Goal: Navigation & Orientation: Find specific page/section

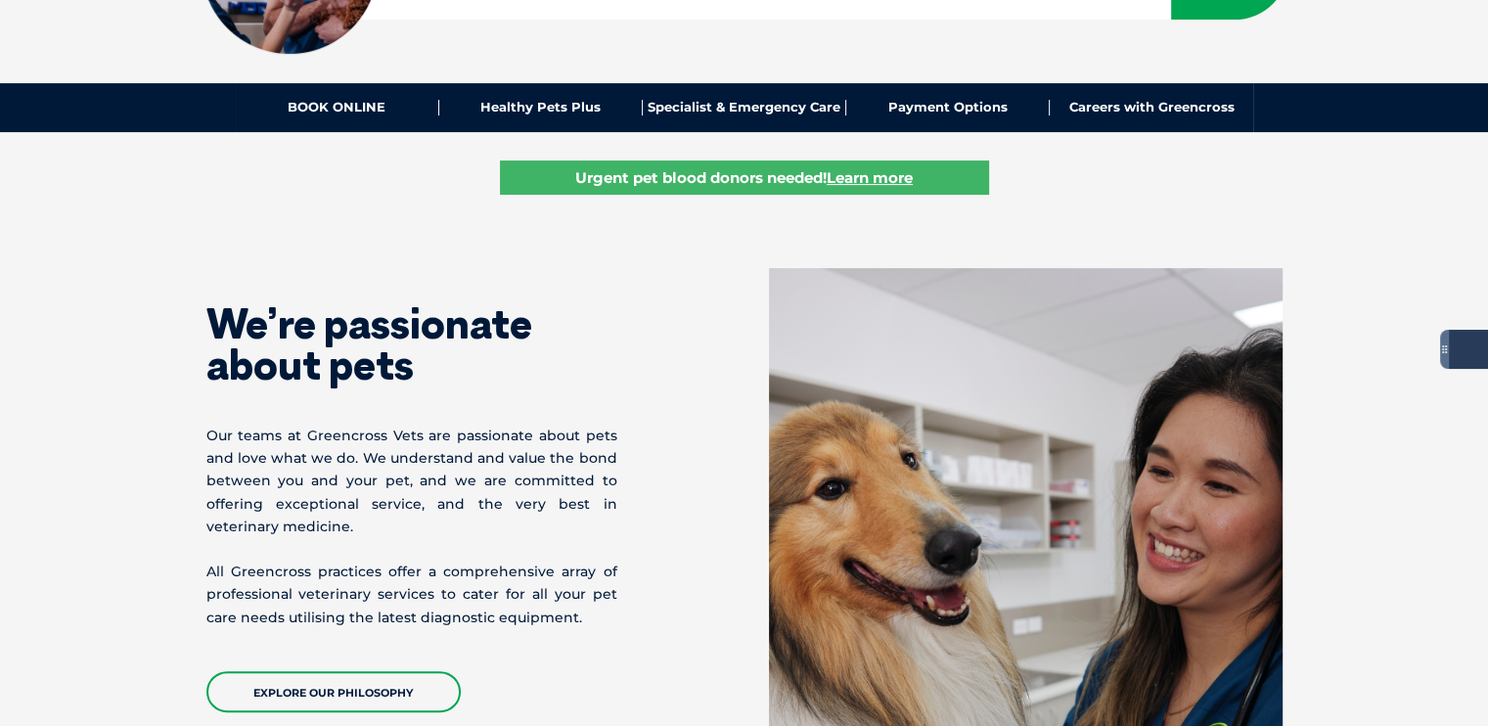
scroll to position [391, 0]
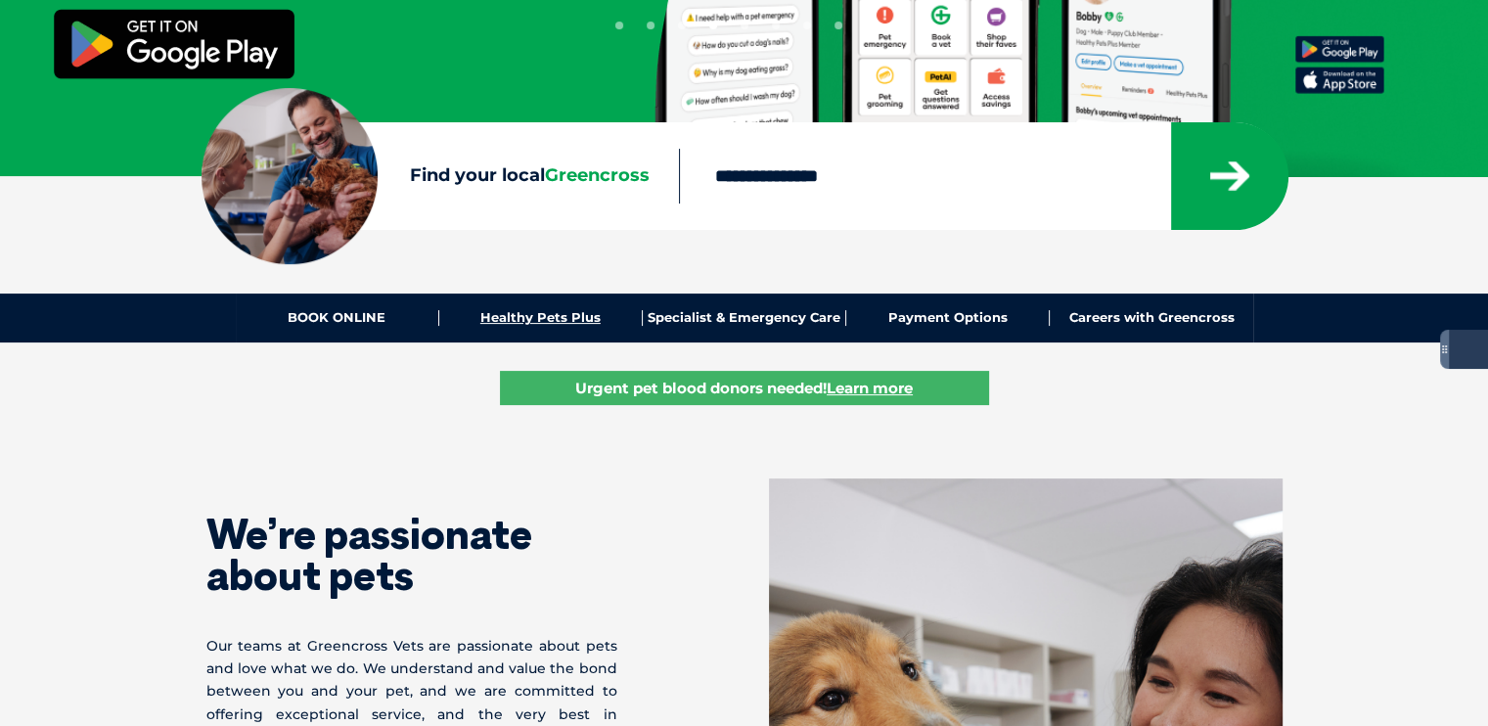
click at [531, 312] on link "Healthy Pets Plus" at bounding box center [540, 318] width 203 height 16
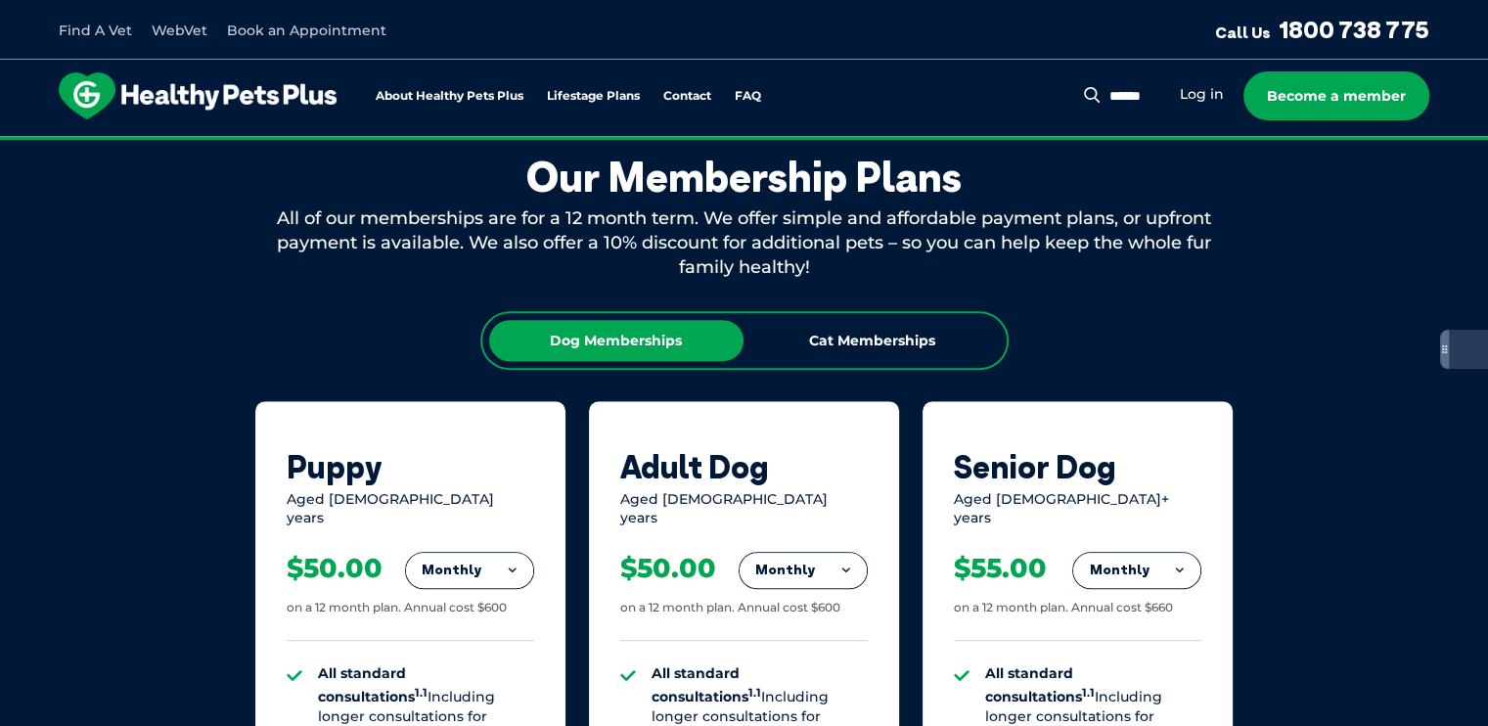
scroll to position [978, 0]
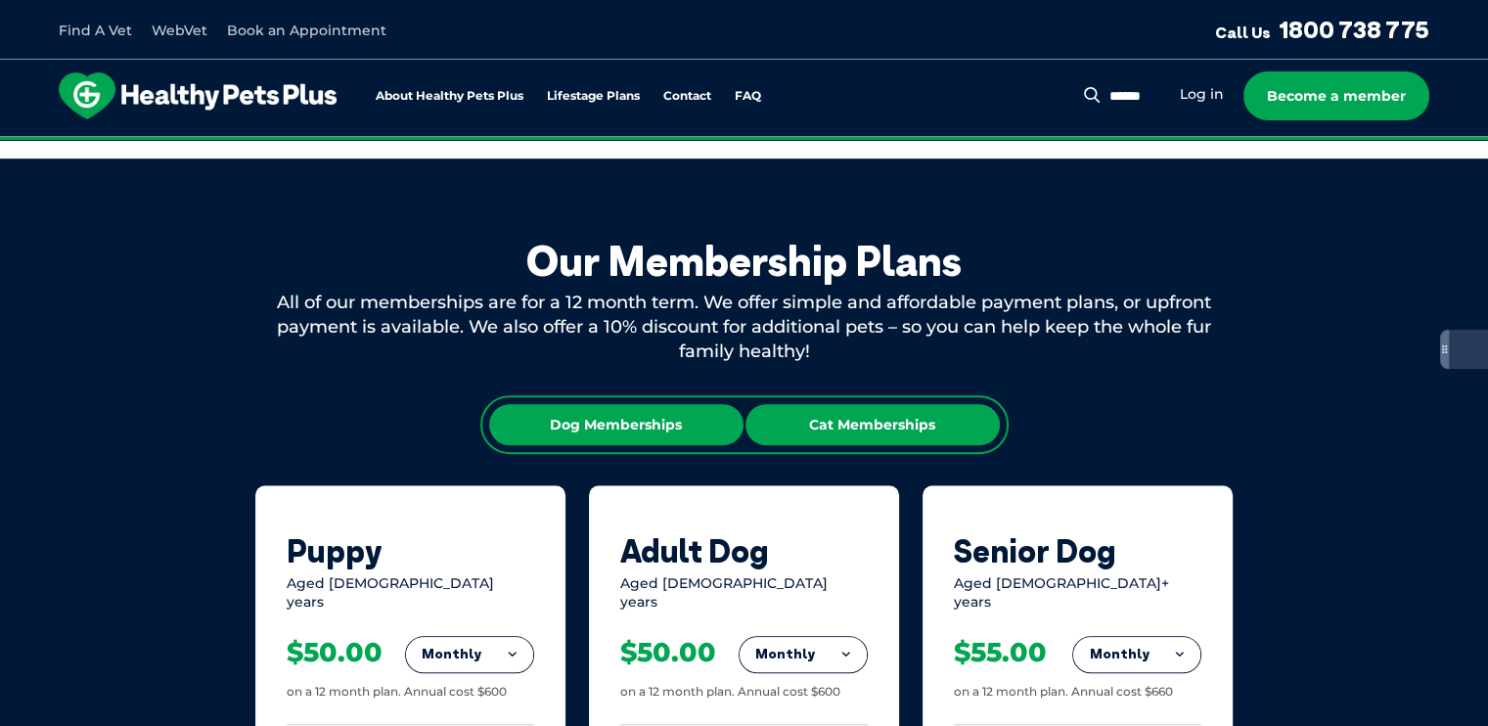
click at [884, 429] on div "Cat Memberships" at bounding box center [872, 424] width 254 height 41
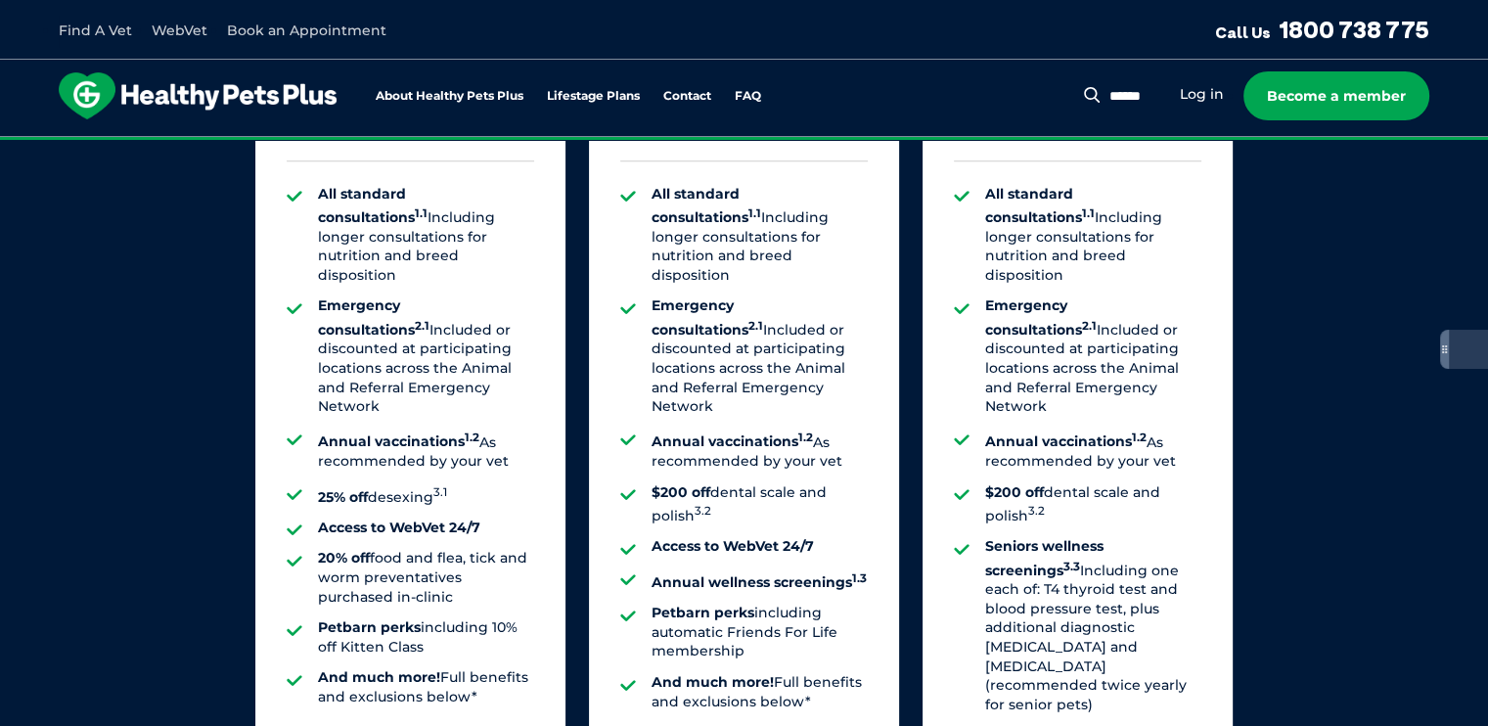
scroll to position [1565, 0]
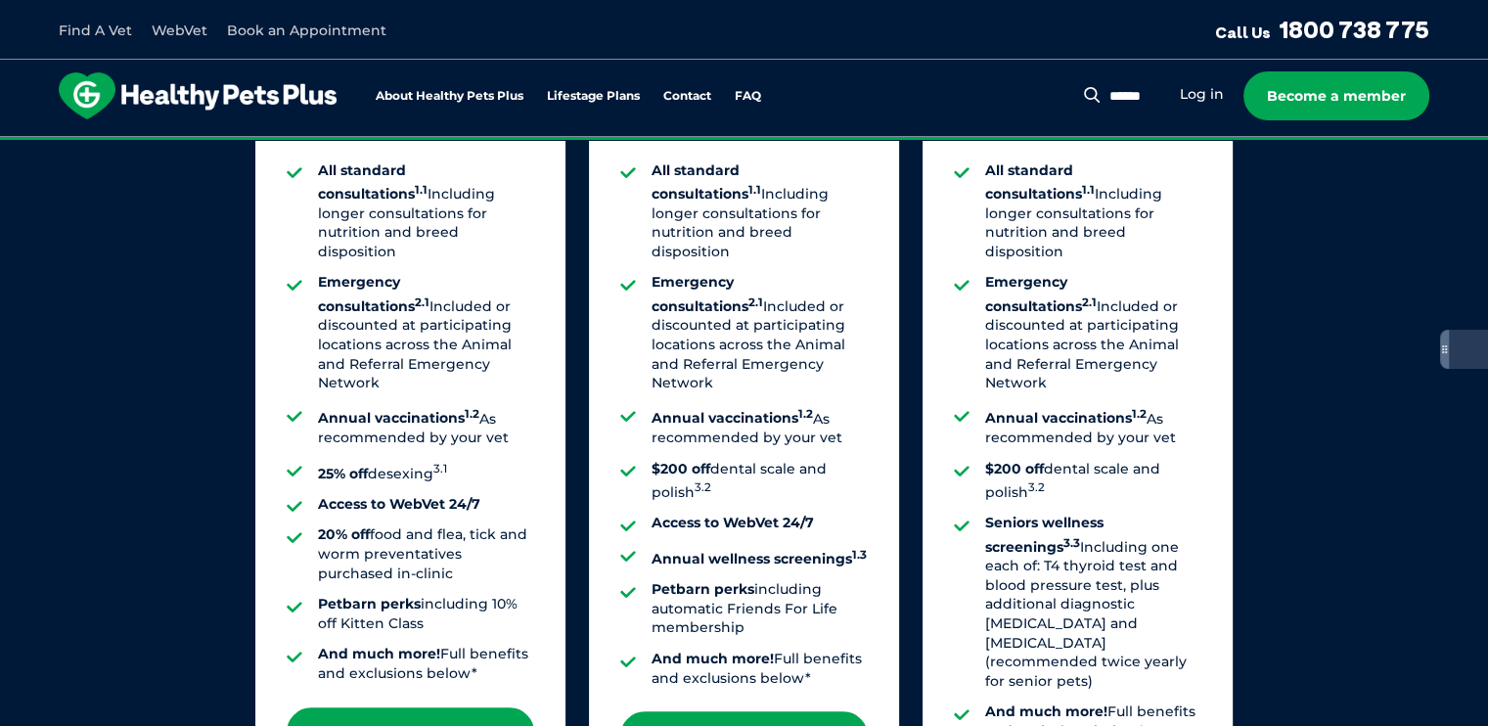
click at [1060, 460] on li "$200 off dental scale and polish 3.2" at bounding box center [1093, 481] width 216 height 43
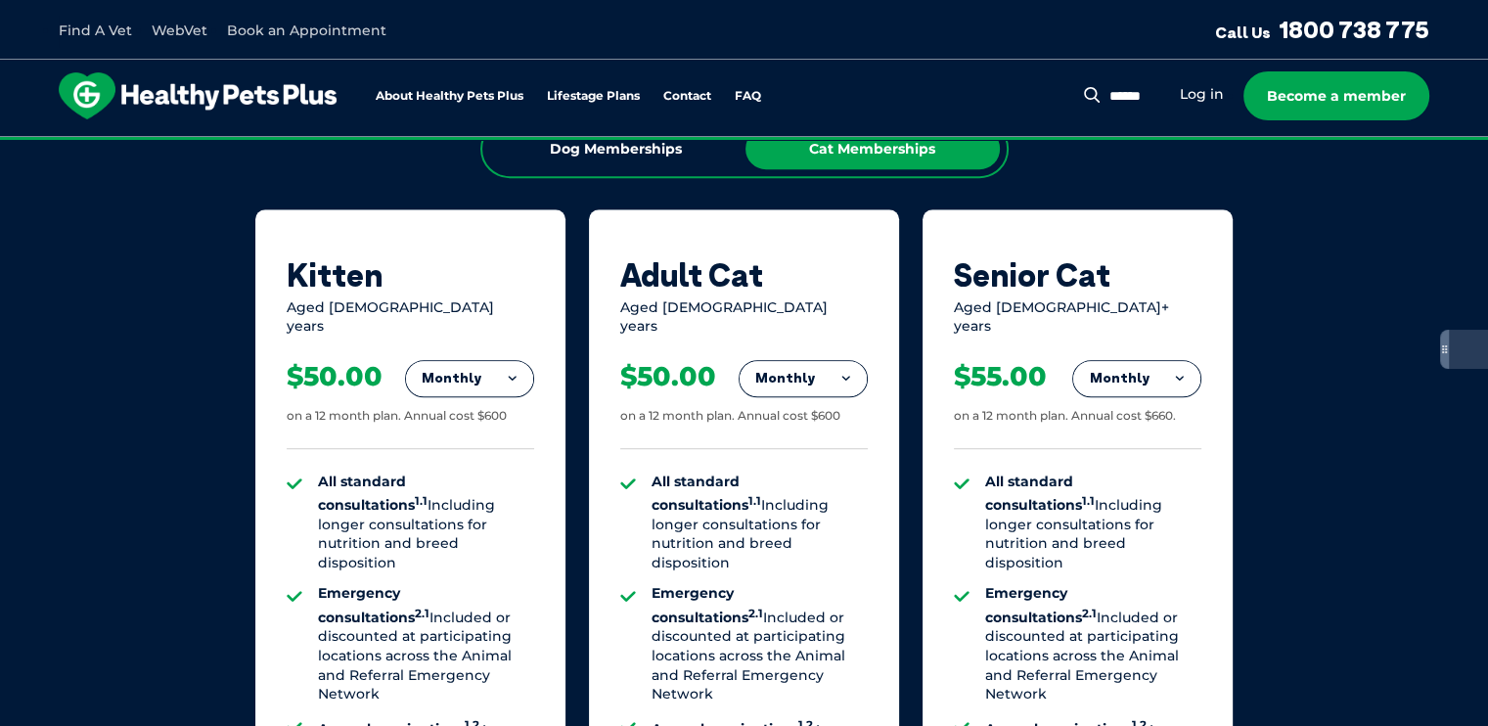
scroll to position [1174, 0]
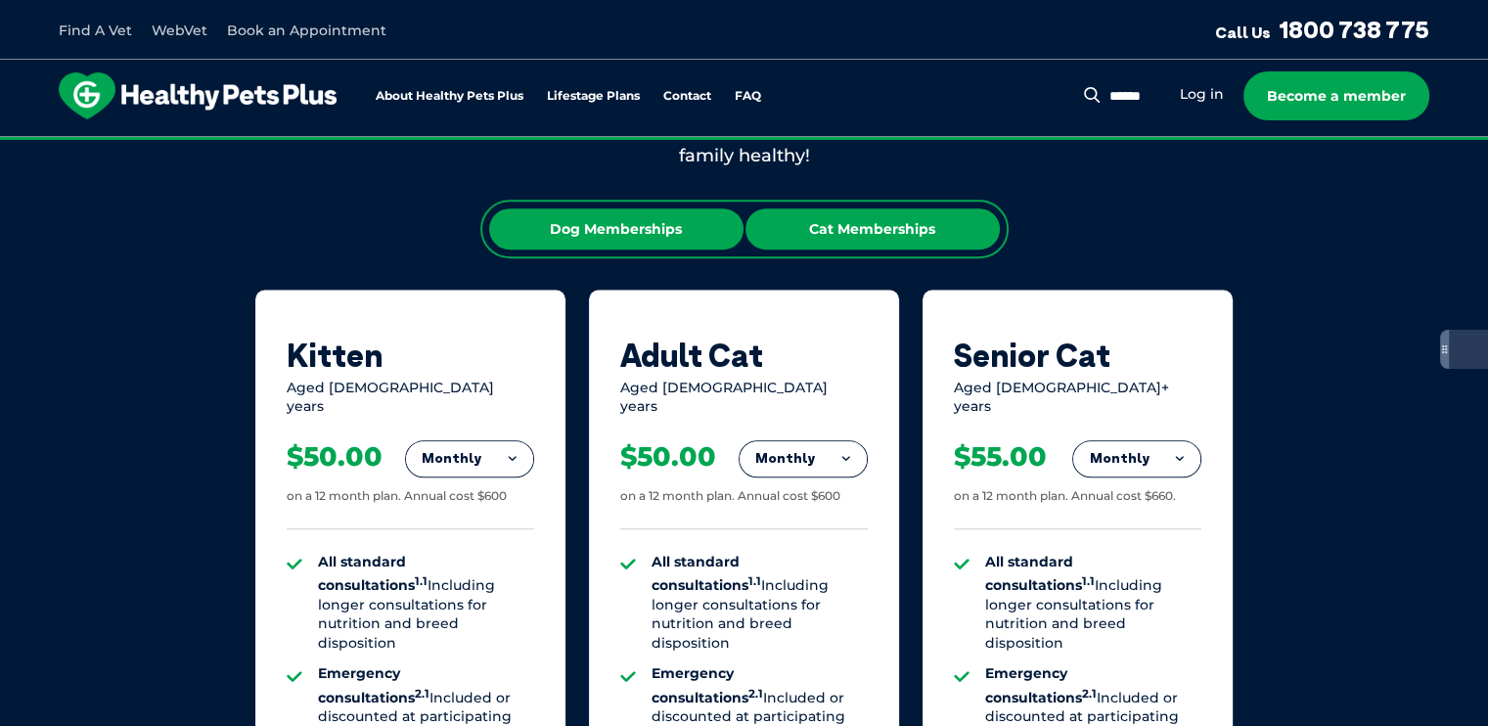
click at [653, 230] on div "Dog Memberships" at bounding box center [616, 228] width 254 height 41
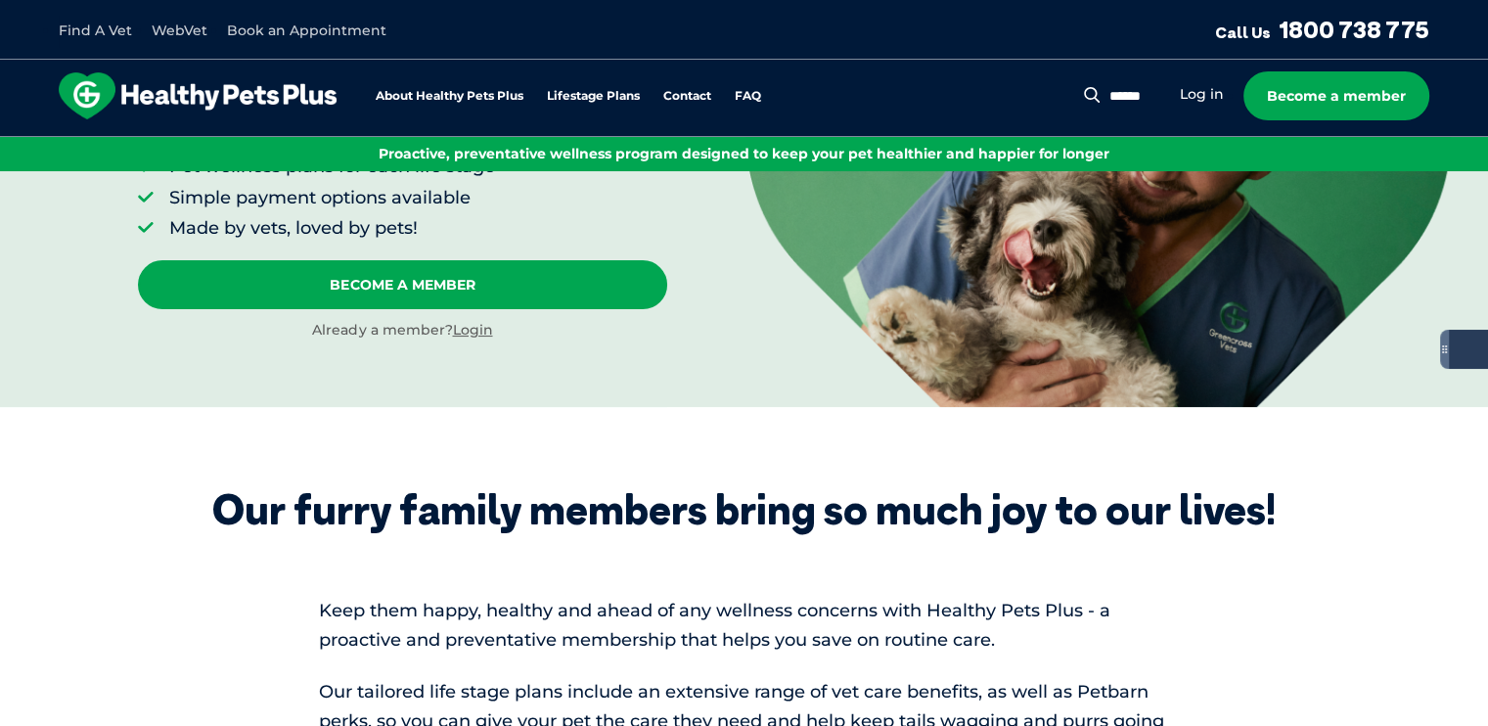
scroll to position [0, 0]
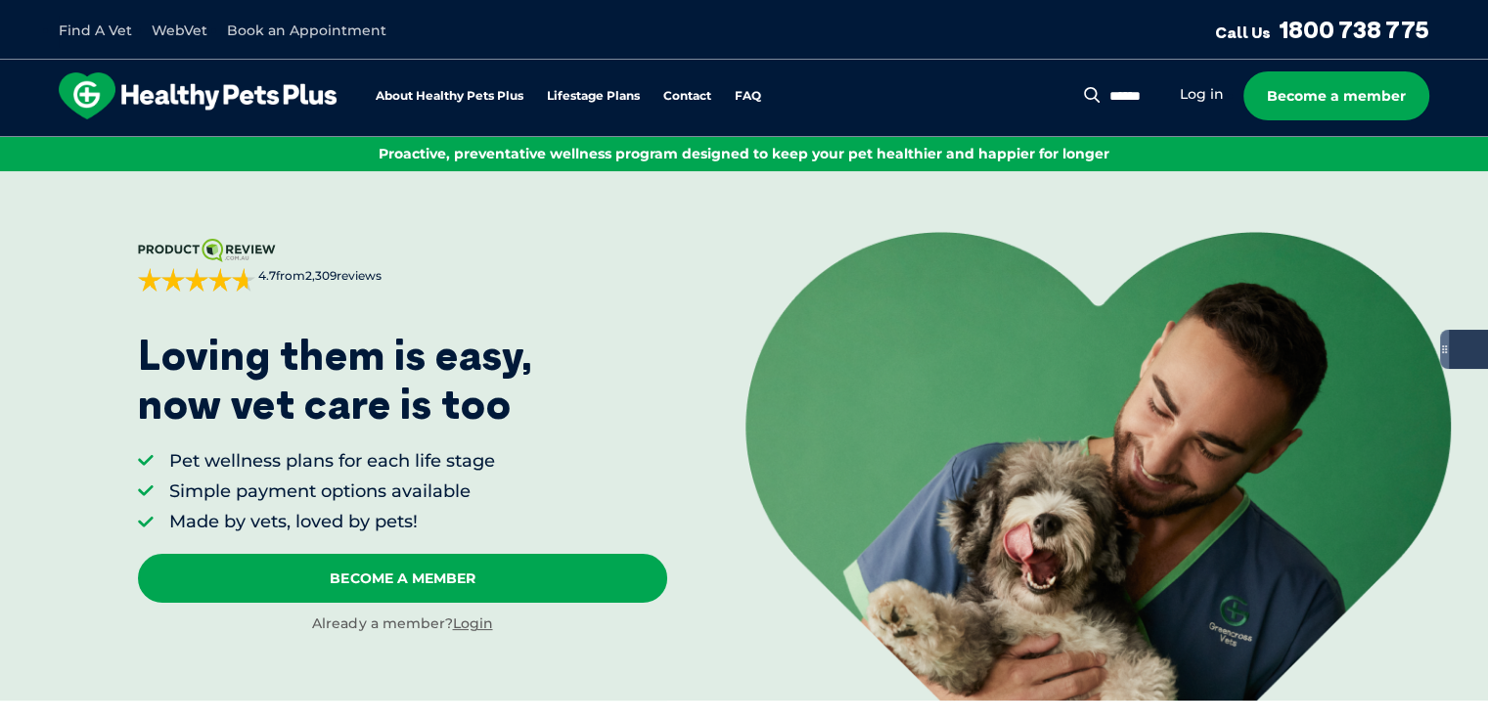
click at [99, 27] on link "Find A Vet" at bounding box center [95, 31] width 73 height 18
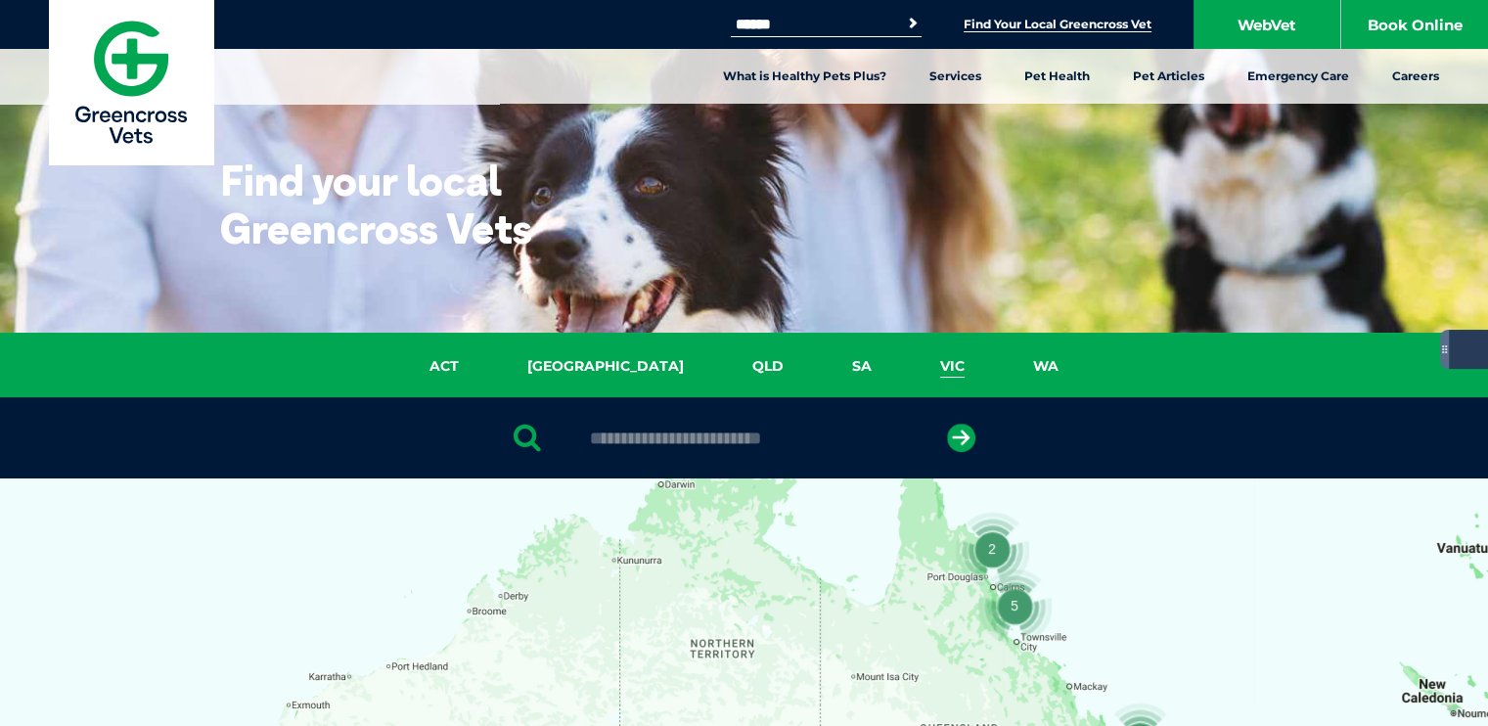
click at [906, 359] on link "VIC" at bounding box center [952, 366] width 93 height 22
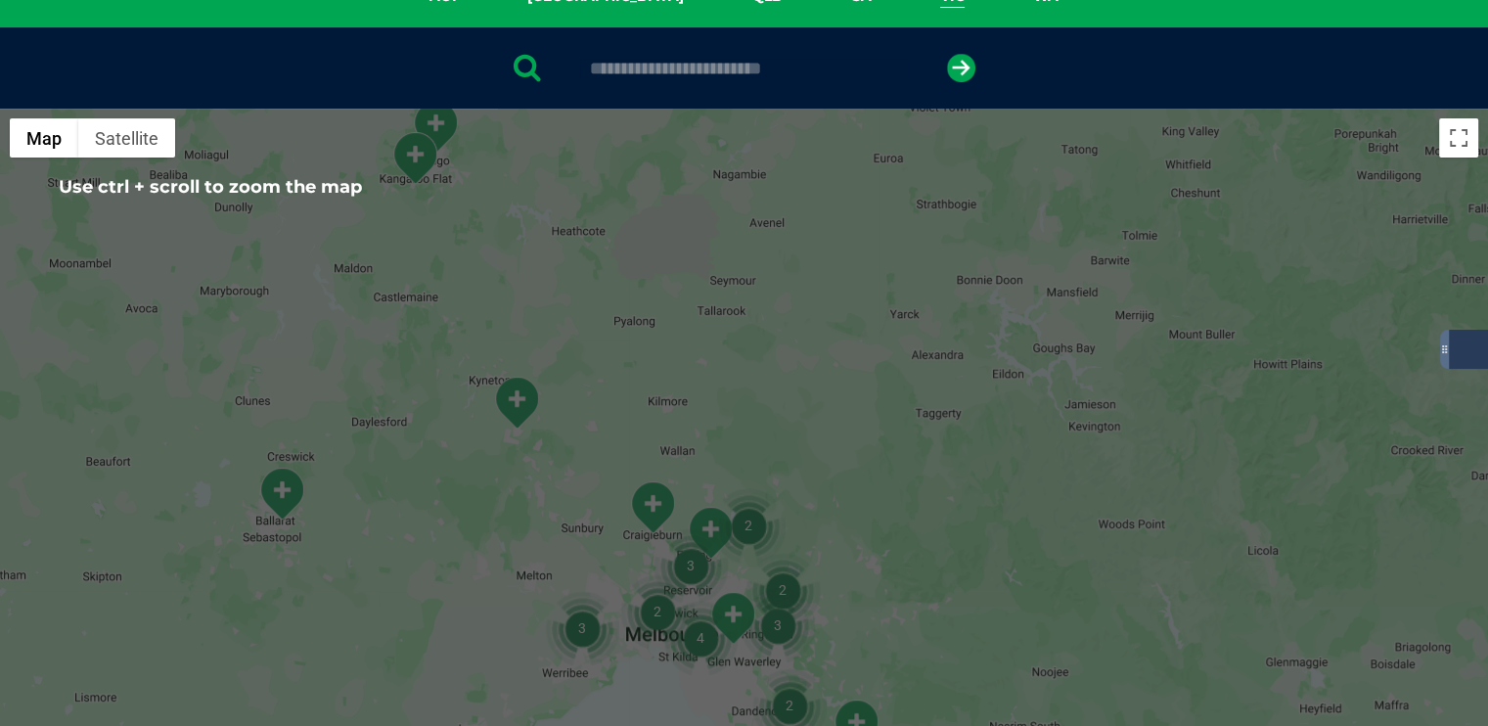
scroll to position [350, 0]
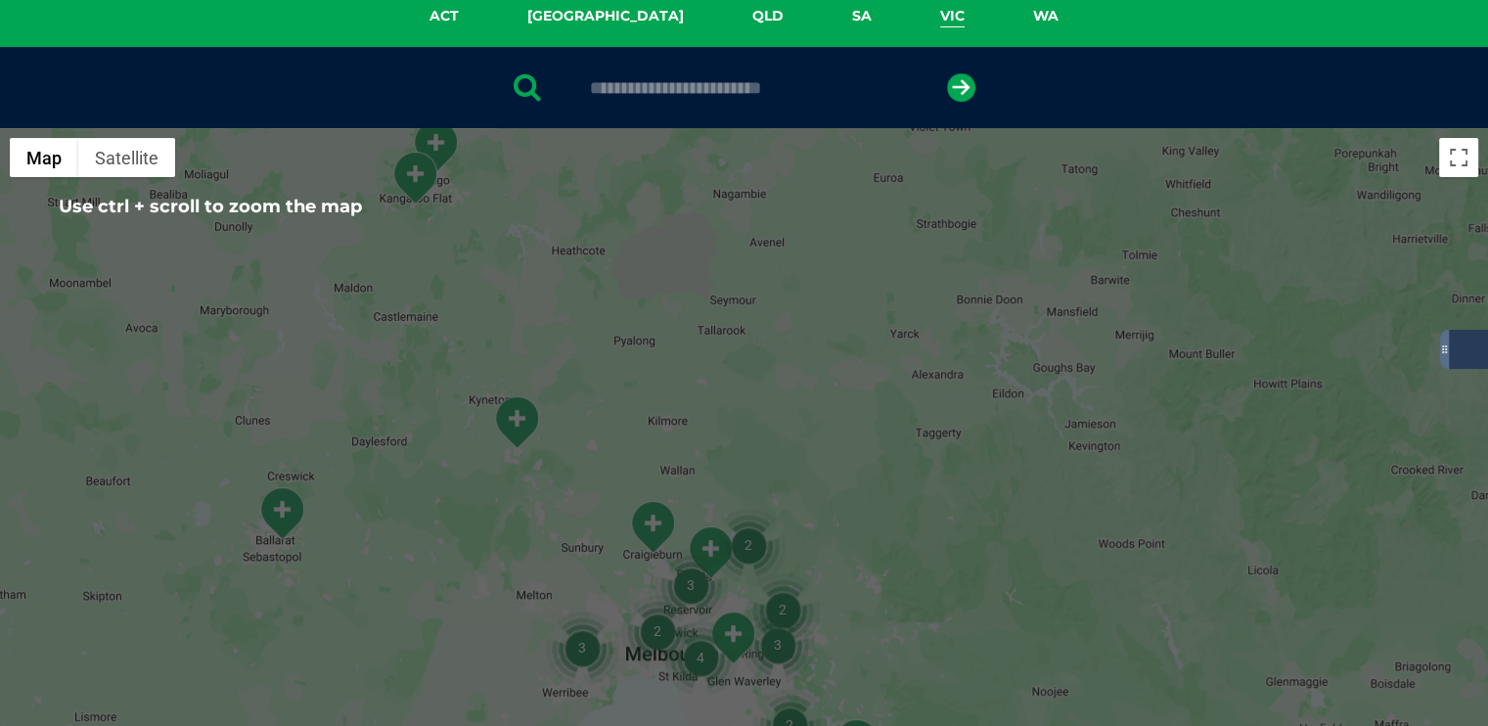
click at [924, 611] on div at bounding box center [744, 505] width 1488 height 755
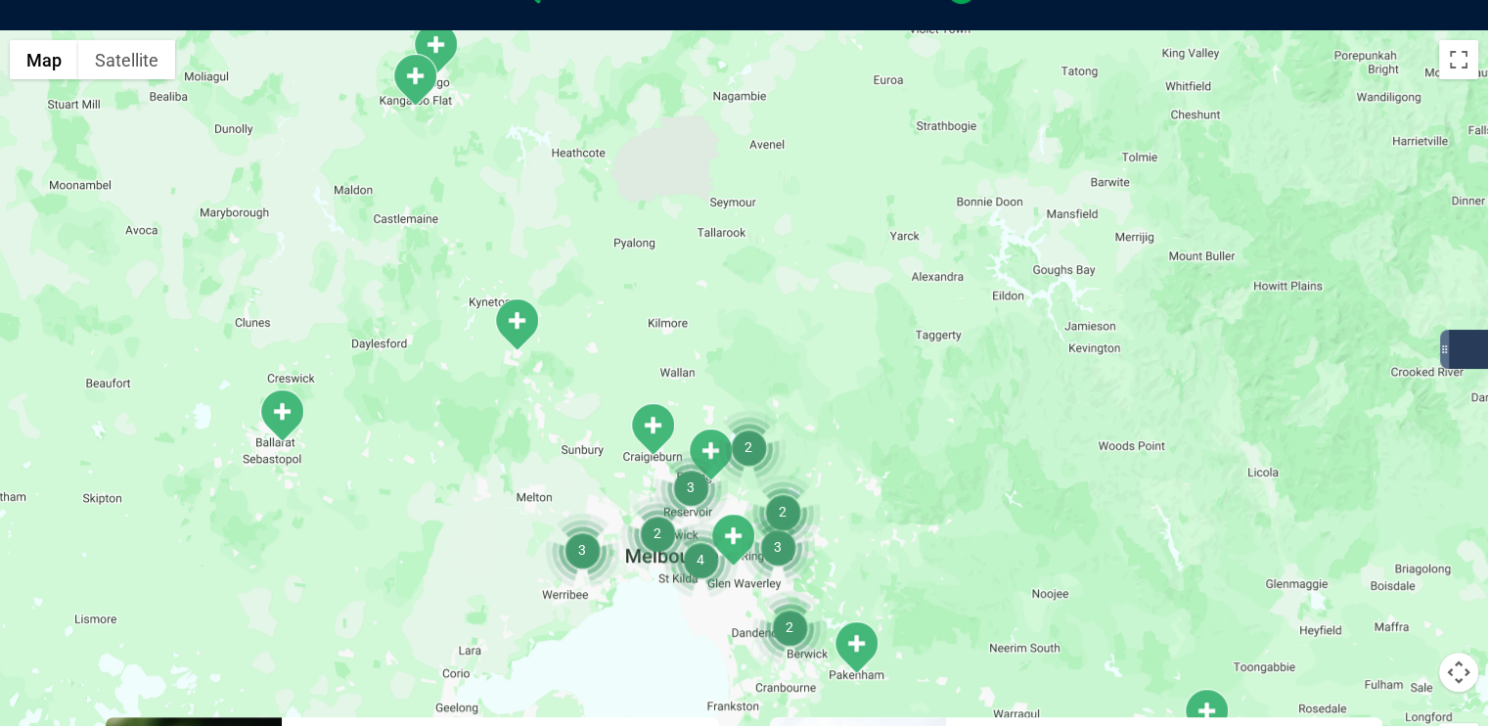
click at [728, 535] on img "4" at bounding box center [700, 559] width 74 height 74
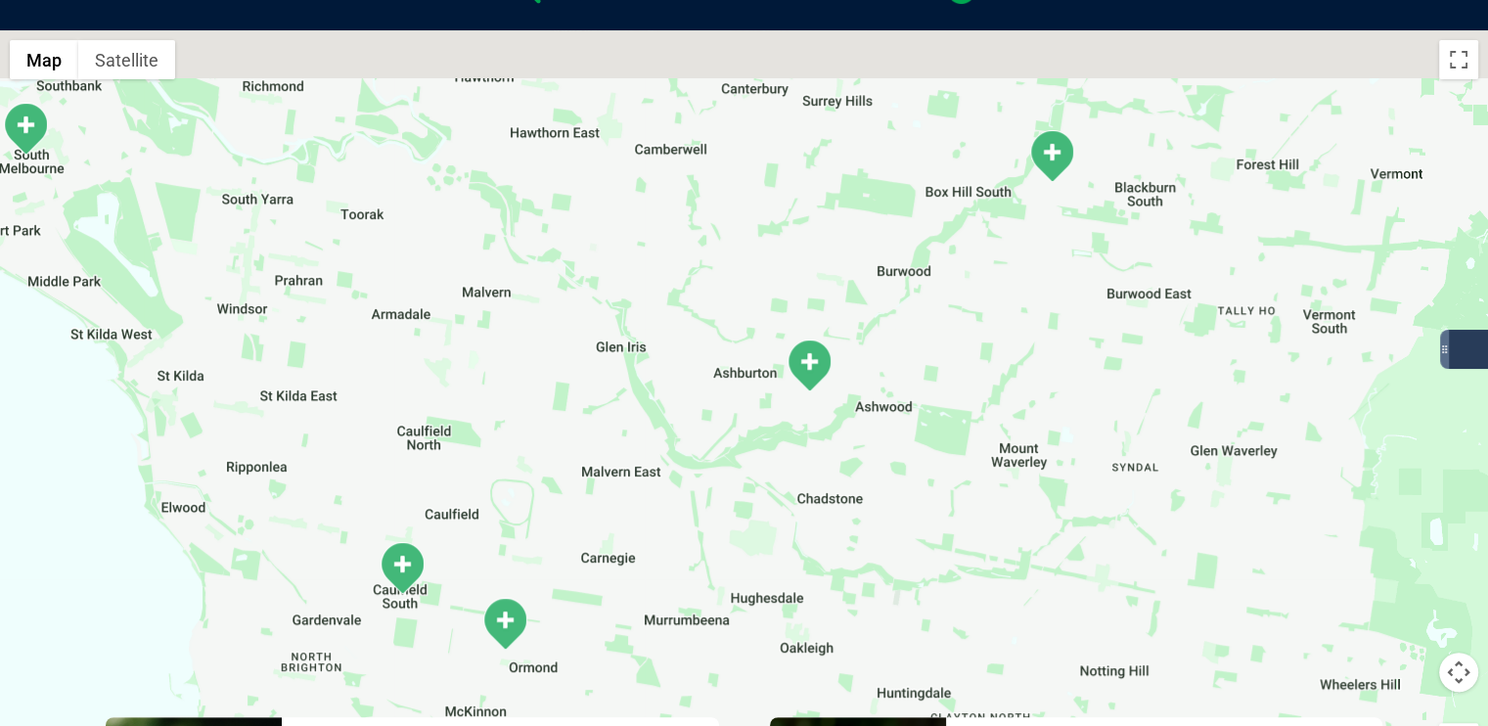
drag, startPoint x: 1062, startPoint y: 431, endPoint x: 935, endPoint y: 712, distance: 308.2
click at [935, 712] on div "To navigate, press the arrow keys." at bounding box center [744, 407] width 1488 height 755
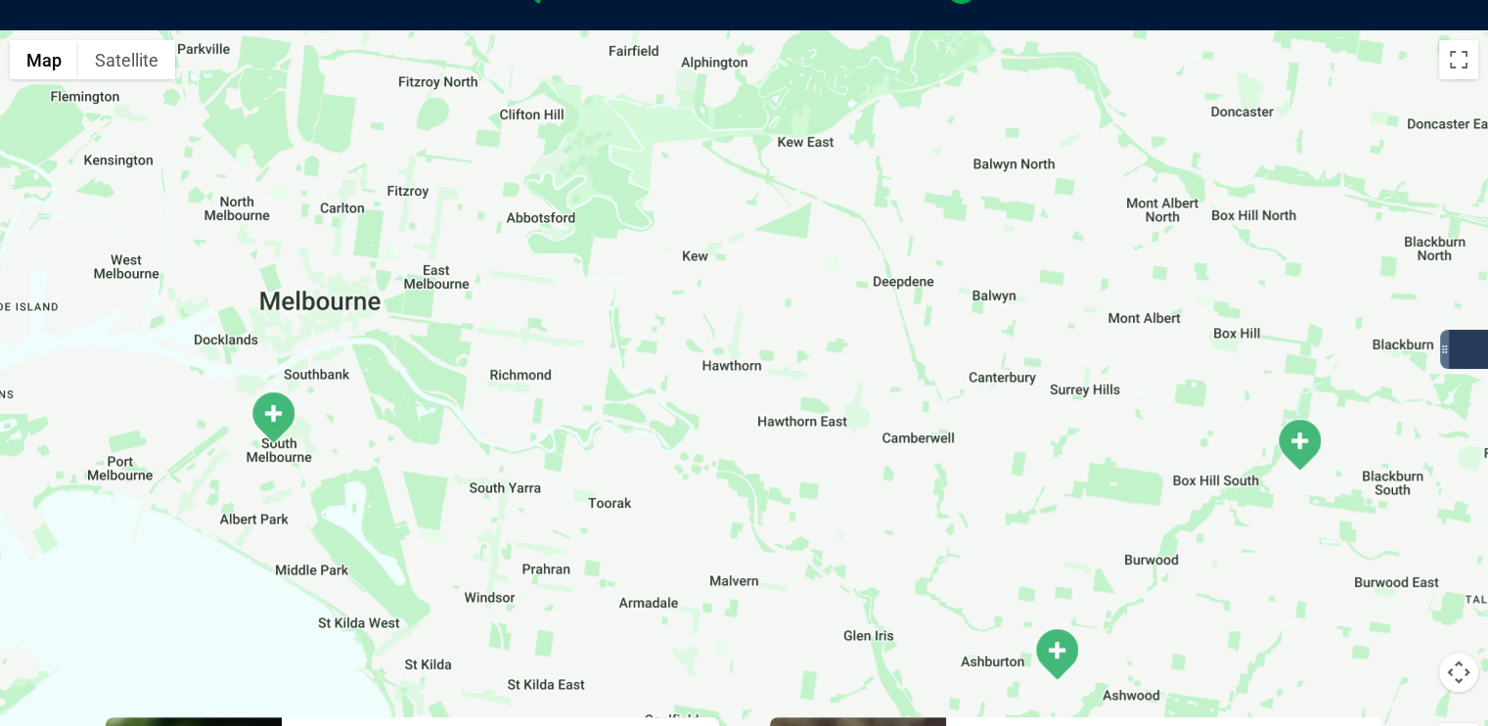
drag, startPoint x: 1053, startPoint y: 278, endPoint x: 1300, endPoint y: 566, distance: 380.1
click at [1300, 566] on div "To navigate, press the arrow keys." at bounding box center [744, 407] width 1488 height 755
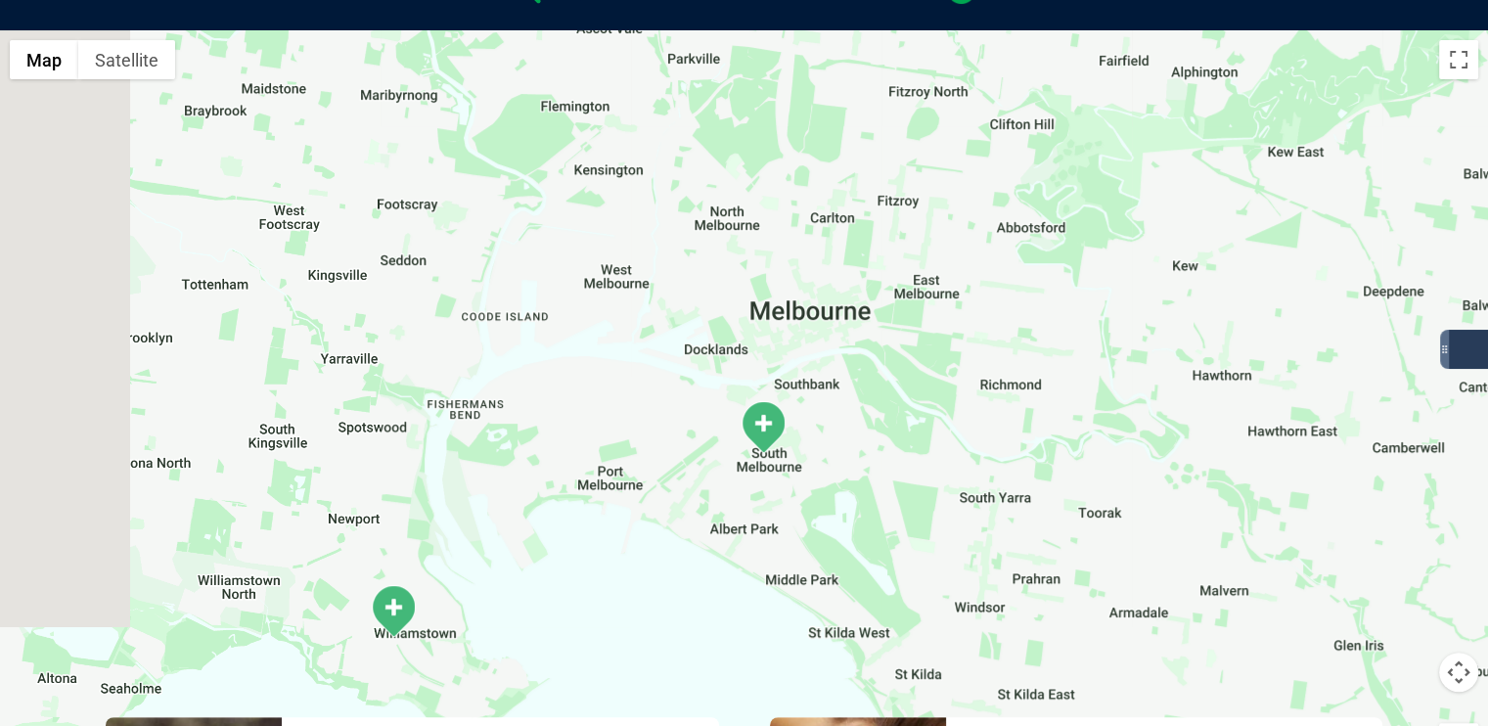
drag, startPoint x: 666, startPoint y: 551, endPoint x: 1167, endPoint y: 561, distance: 500.9
click at [1167, 561] on div "To navigate, press the arrow keys." at bounding box center [744, 407] width 1488 height 755
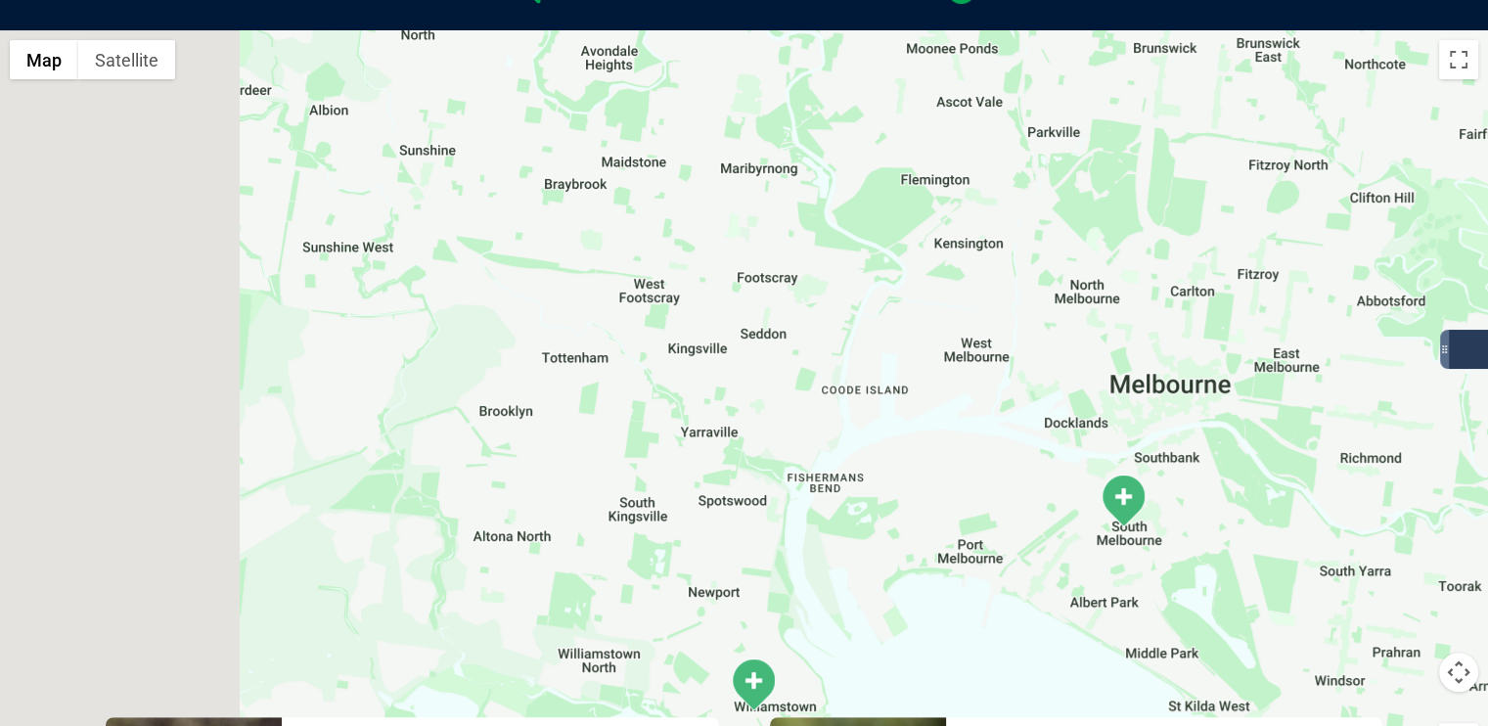
drag, startPoint x: 673, startPoint y: 580, endPoint x: 965, endPoint y: 605, distance: 293.6
click at [965, 605] on div "To navigate, press the arrow keys." at bounding box center [744, 407] width 1488 height 755
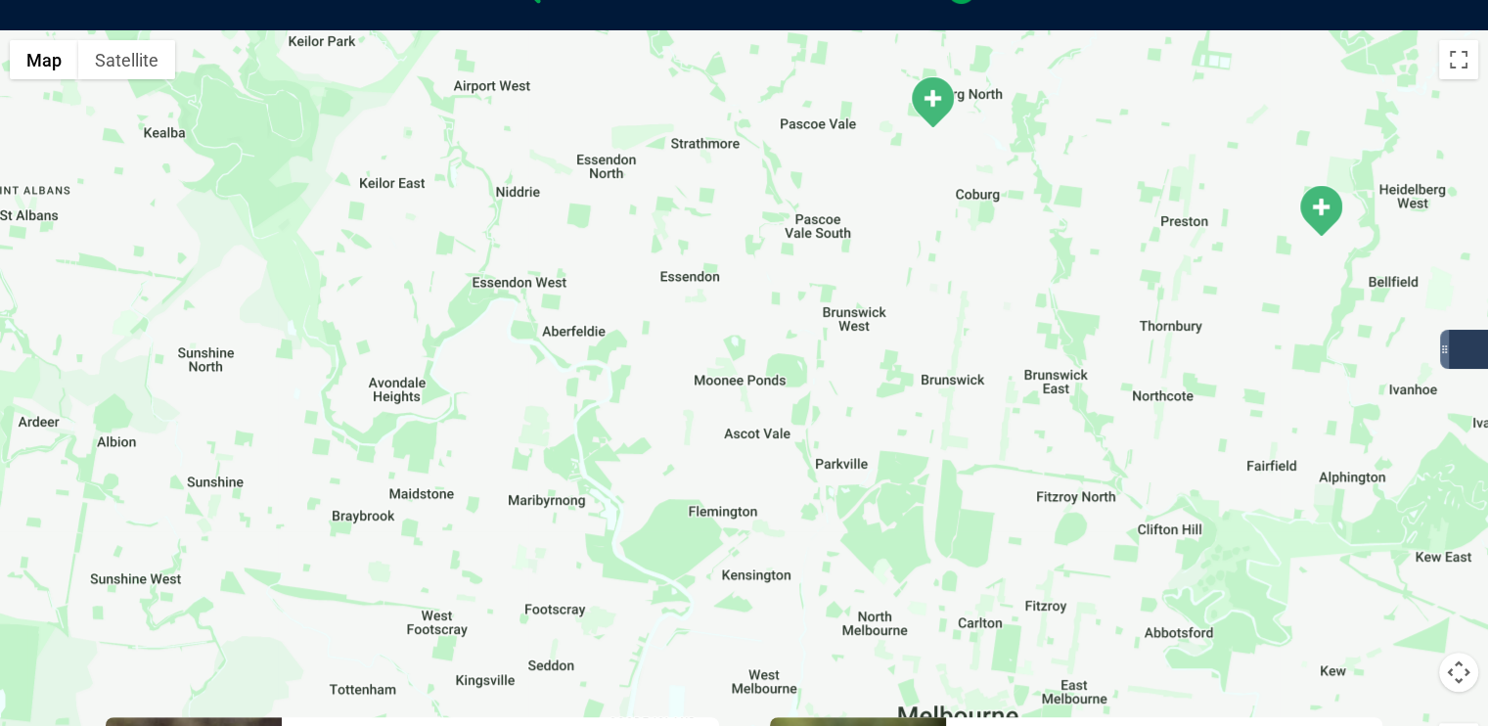
drag, startPoint x: 903, startPoint y: 370, endPoint x: 649, endPoint y: 700, distance: 417.1
click at [649, 700] on div "To navigate, press the arrow keys." at bounding box center [744, 407] width 1488 height 755
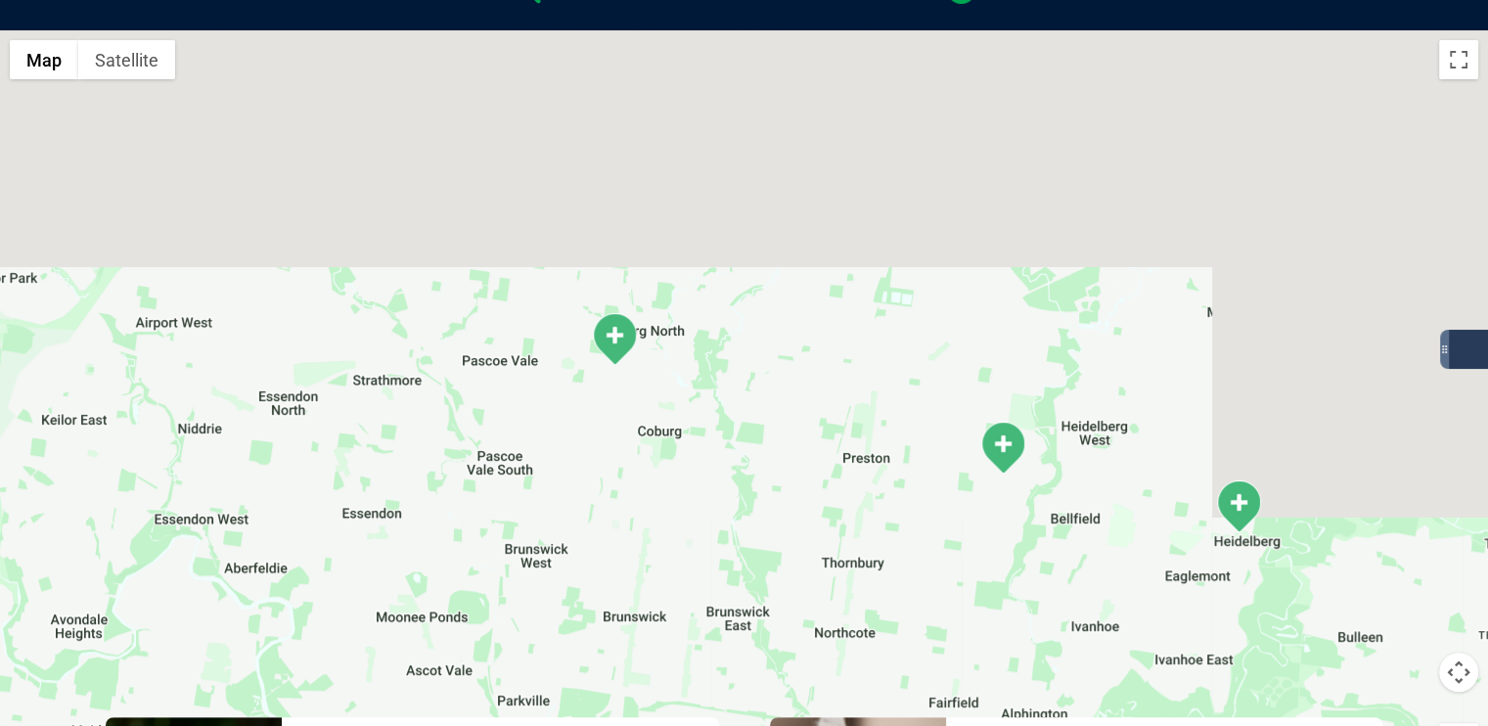
drag, startPoint x: 844, startPoint y: 399, endPoint x: 521, endPoint y: 668, distance: 420.2
click at [518, 669] on div "To navigate, press the arrow keys." at bounding box center [744, 407] width 1488 height 755
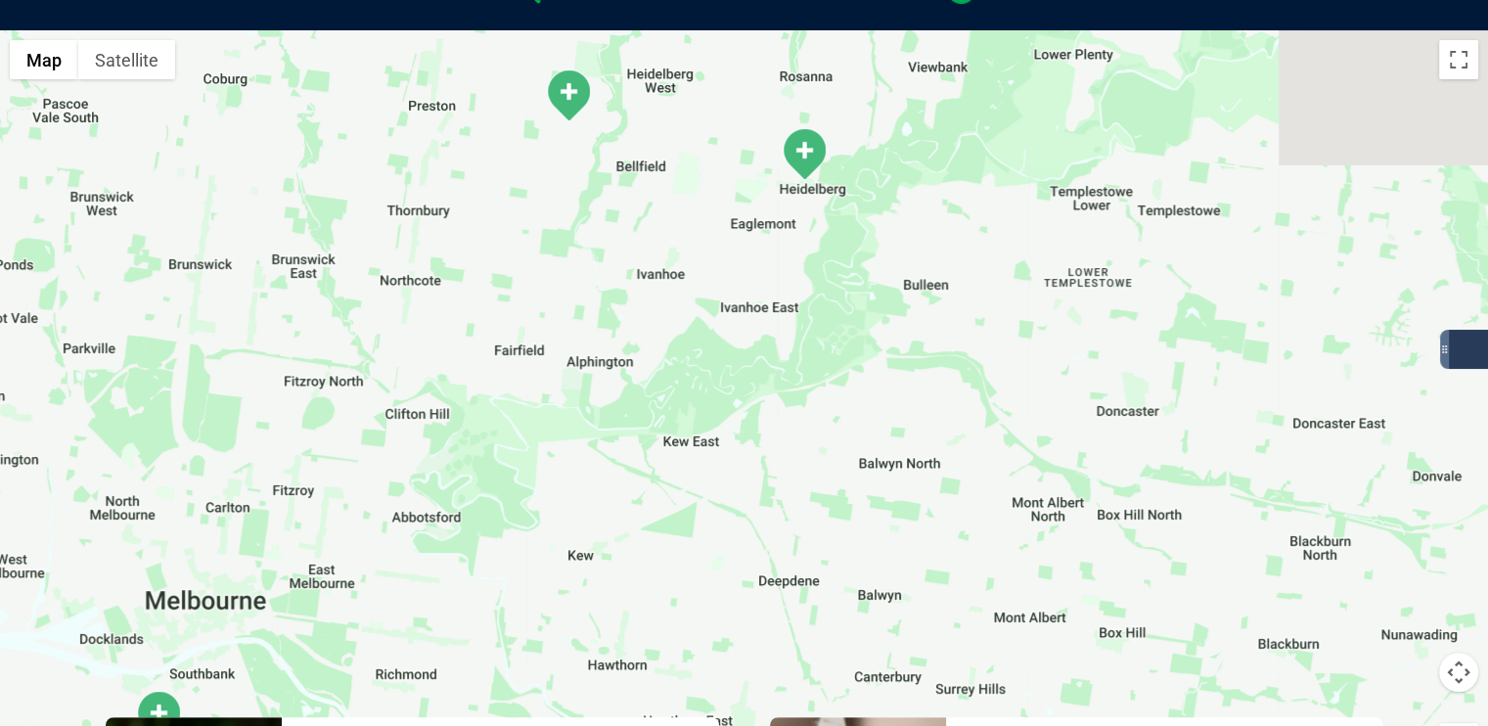
drag, startPoint x: 923, startPoint y: 678, endPoint x: 515, endPoint y: 334, distance: 533.8
click at [478, 324] on div "To navigate, press the arrow keys." at bounding box center [744, 407] width 1488 height 755
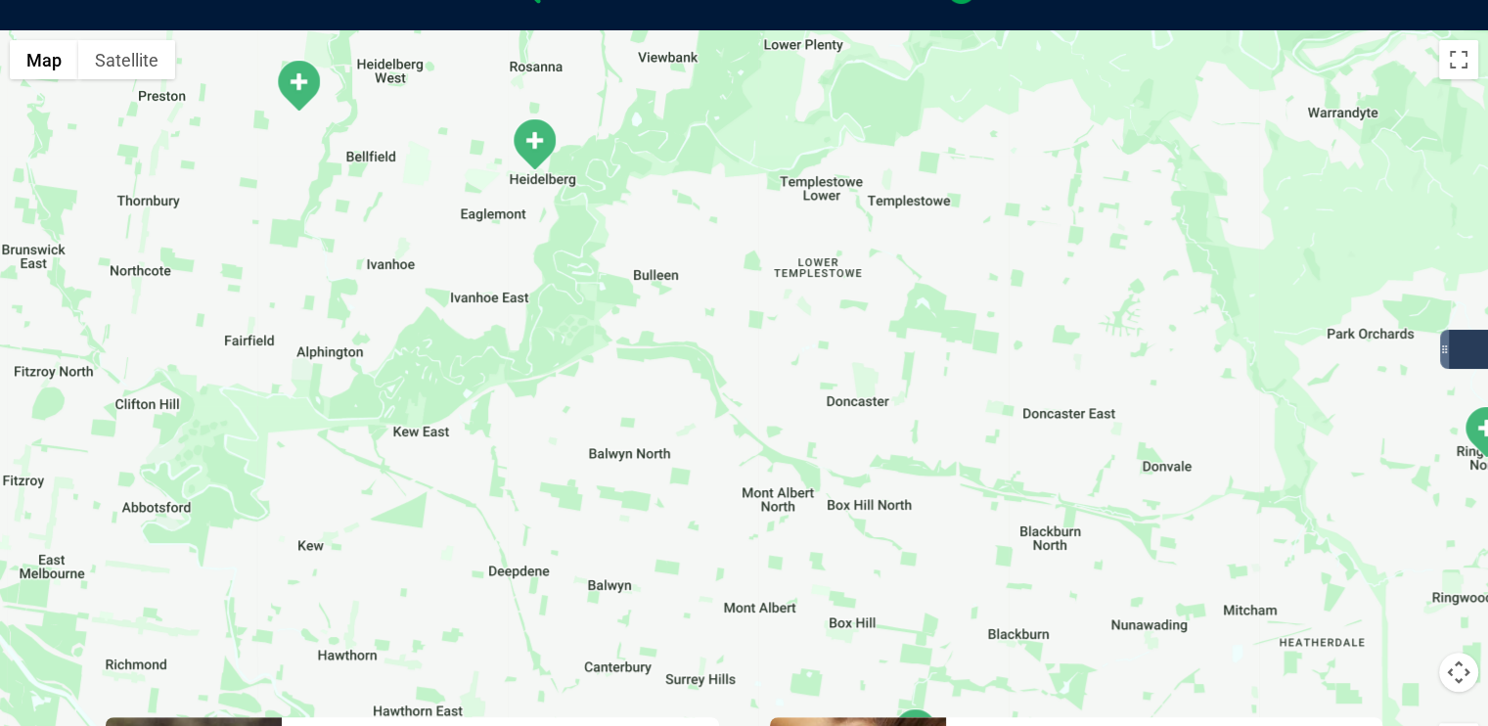
drag, startPoint x: 656, startPoint y: 427, endPoint x: 594, endPoint y: 515, distance: 107.2
click at [509, 468] on div "To navigate, press the arrow keys." at bounding box center [744, 407] width 1488 height 755
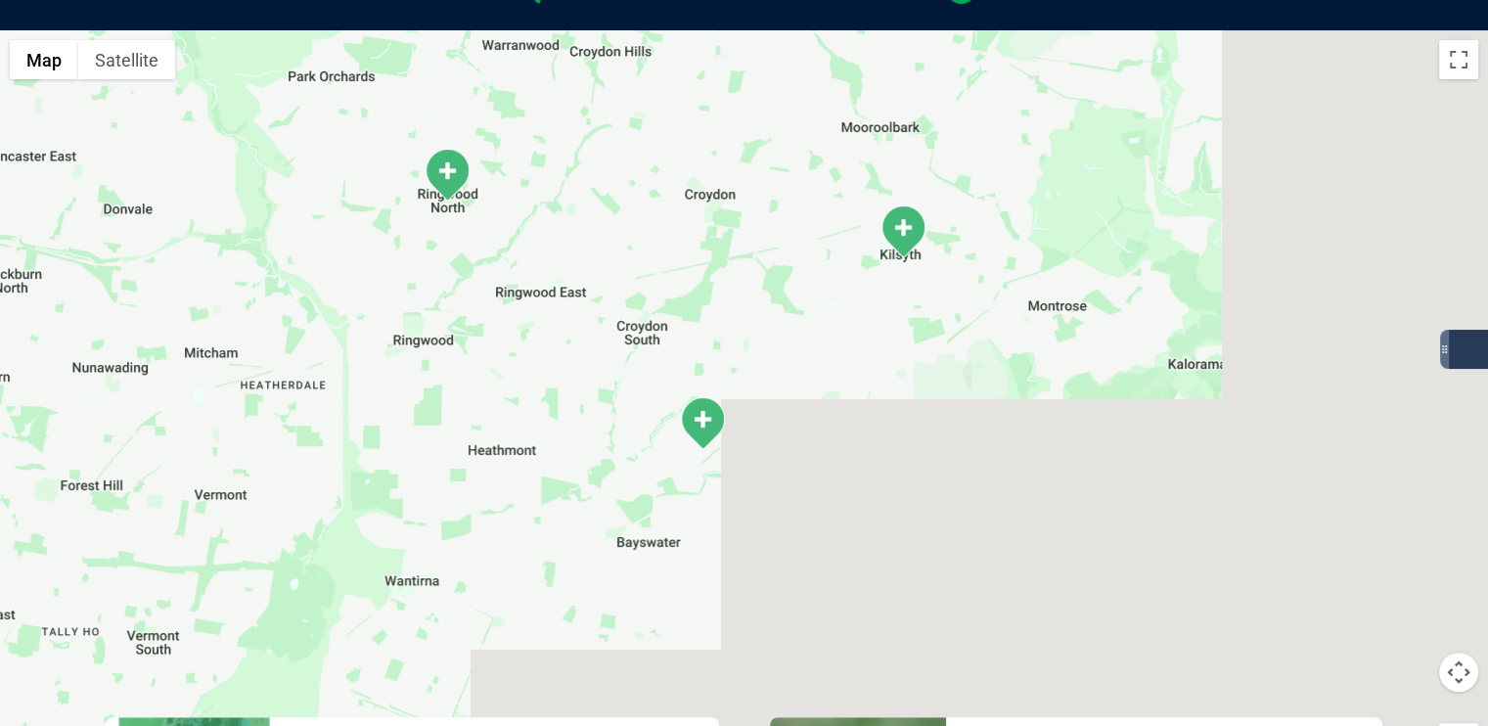
drag, startPoint x: 854, startPoint y: 589, endPoint x: 534, endPoint y: 147, distance: 545.7
click at [534, 147] on div "To navigate, press the arrow keys." at bounding box center [744, 407] width 1488 height 755
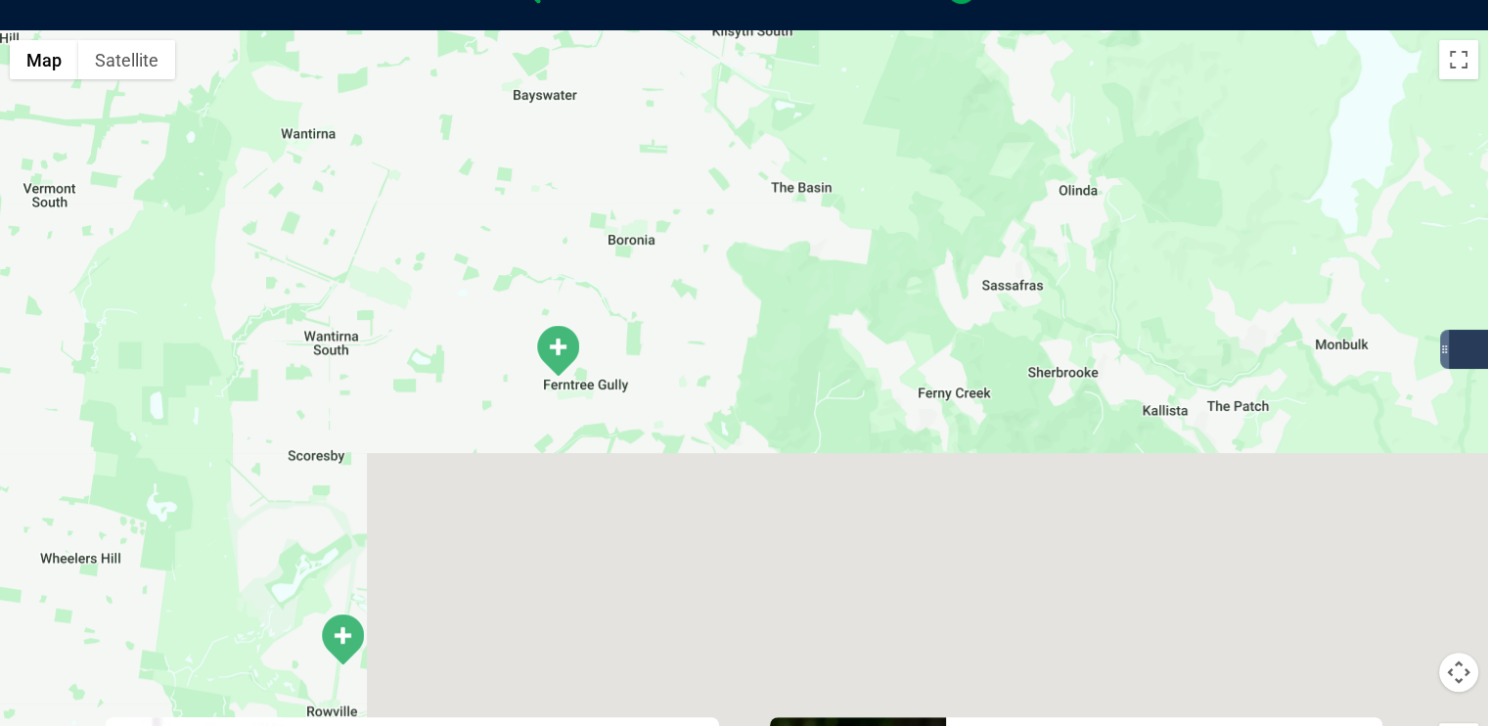
drag, startPoint x: 425, startPoint y: 215, endPoint x: 420, endPoint y: 172, distance: 43.3
click at [420, 172] on div "To navigate, press the arrow keys." at bounding box center [744, 407] width 1488 height 755
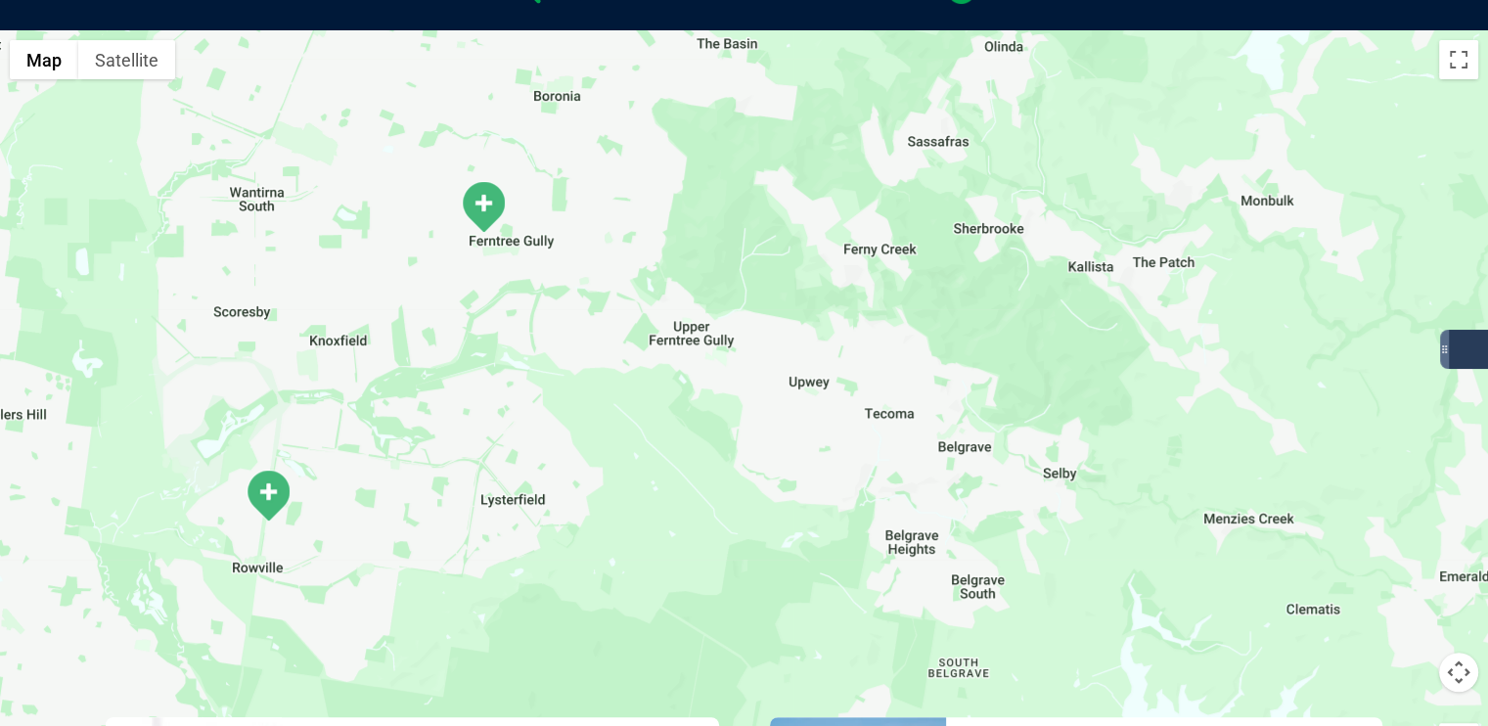
drag, startPoint x: 716, startPoint y: 454, endPoint x: 642, endPoint y: 374, distance: 109.4
click at [642, 377] on div "To navigate, press the arrow keys." at bounding box center [744, 407] width 1488 height 755
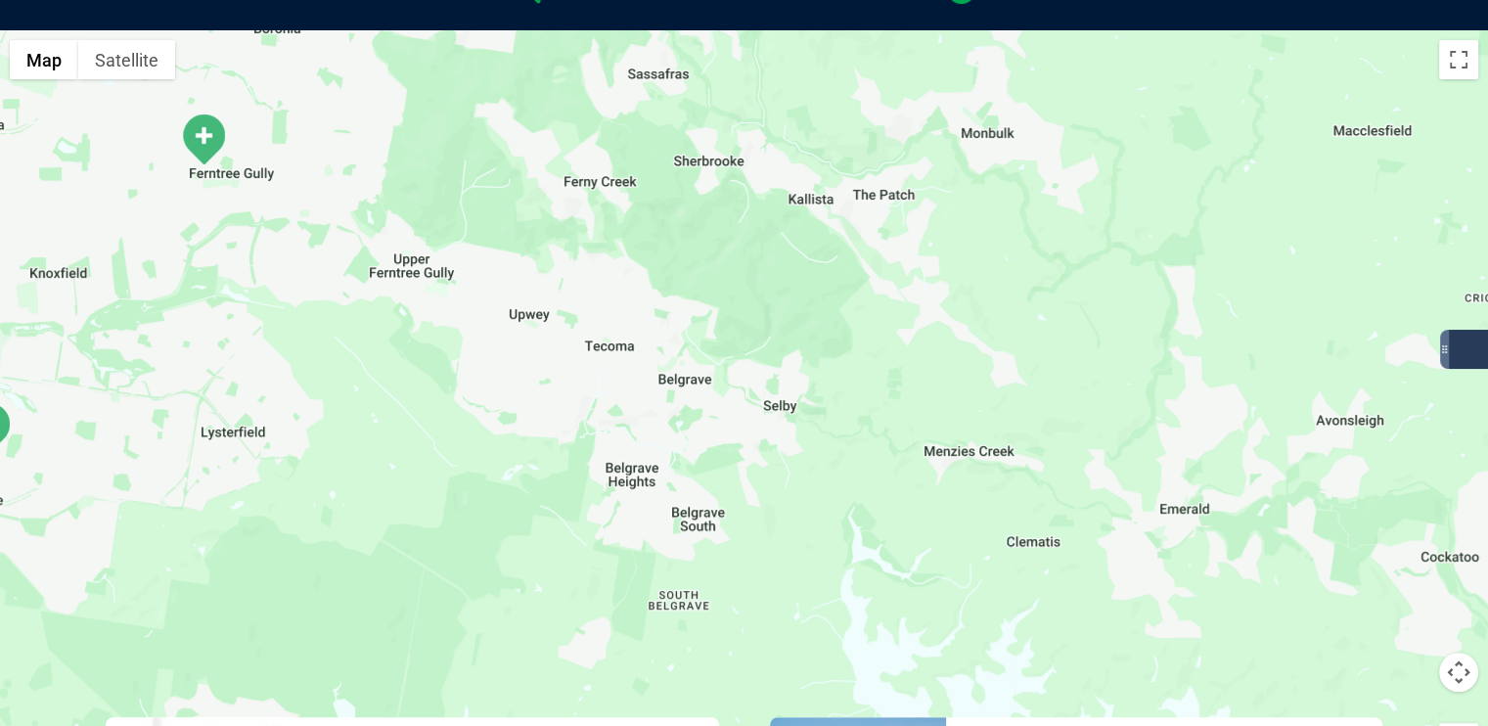
drag, startPoint x: 814, startPoint y: 501, endPoint x: 532, endPoint y: 726, distance: 360.5
click at [532, 725] on div "← Move left → Move right ↑ Move up ↓ Move down + Zoom in - Zoom out Home Jump l…" at bounding box center [744, 582] width 1488 height 1104
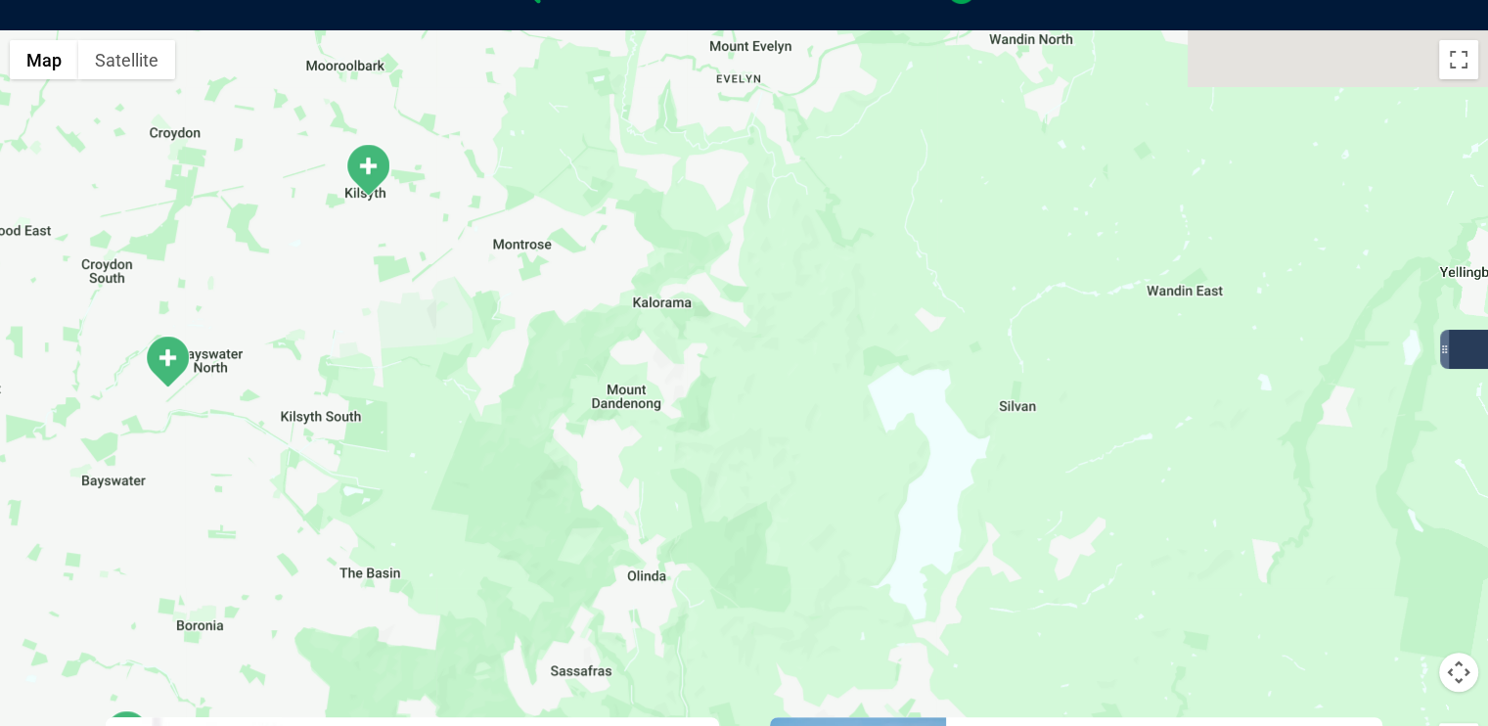
drag, startPoint x: 642, startPoint y: 547, endPoint x: 622, endPoint y: 725, distance: 179.1
click at [622, 725] on div "← Move left → Move right ↑ Move up ↓ Move down + Zoom in - Zoom out Home Jump l…" at bounding box center [744, 582] width 1488 height 1104
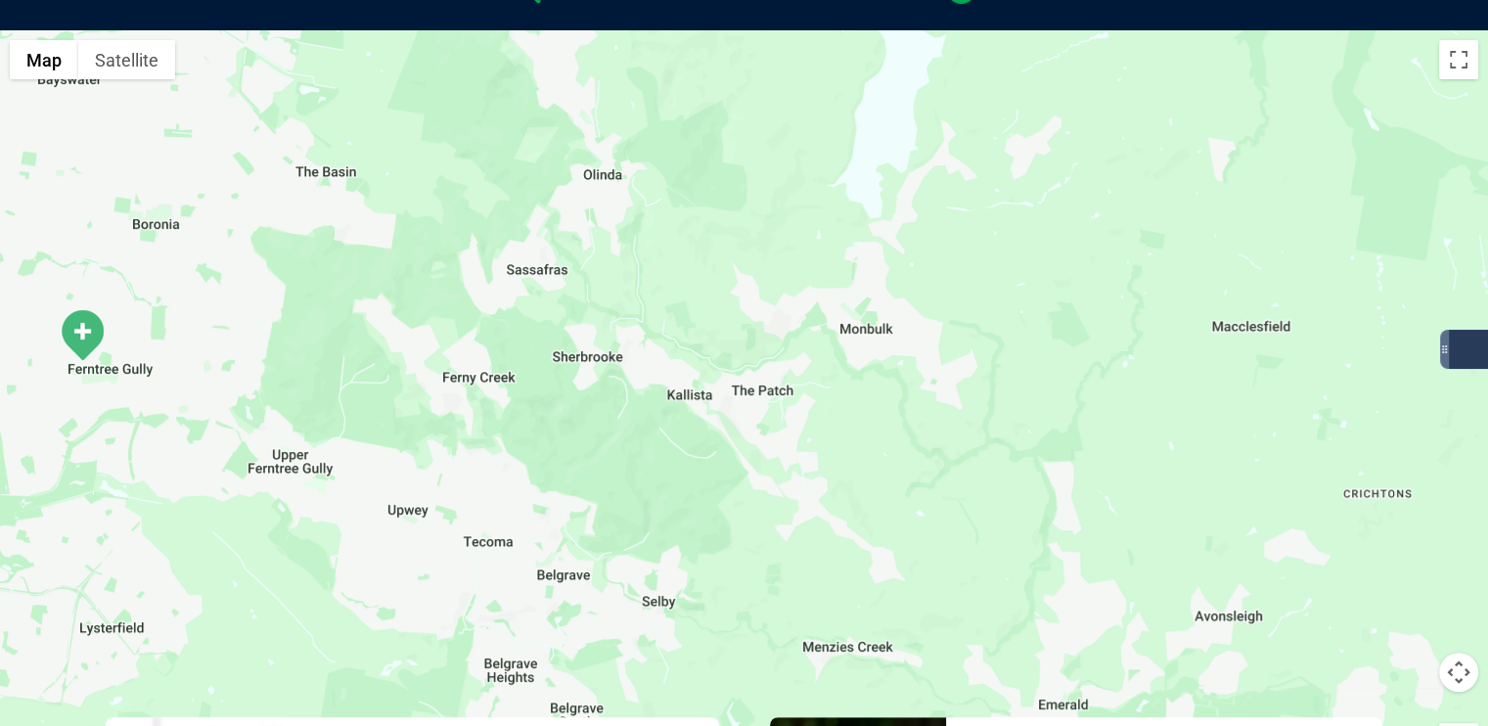
drag, startPoint x: 555, startPoint y: 543, endPoint x: 509, endPoint y: 116, distance: 428.9
click at [508, 101] on div "To navigate, press the arrow keys." at bounding box center [744, 407] width 1488 height 755
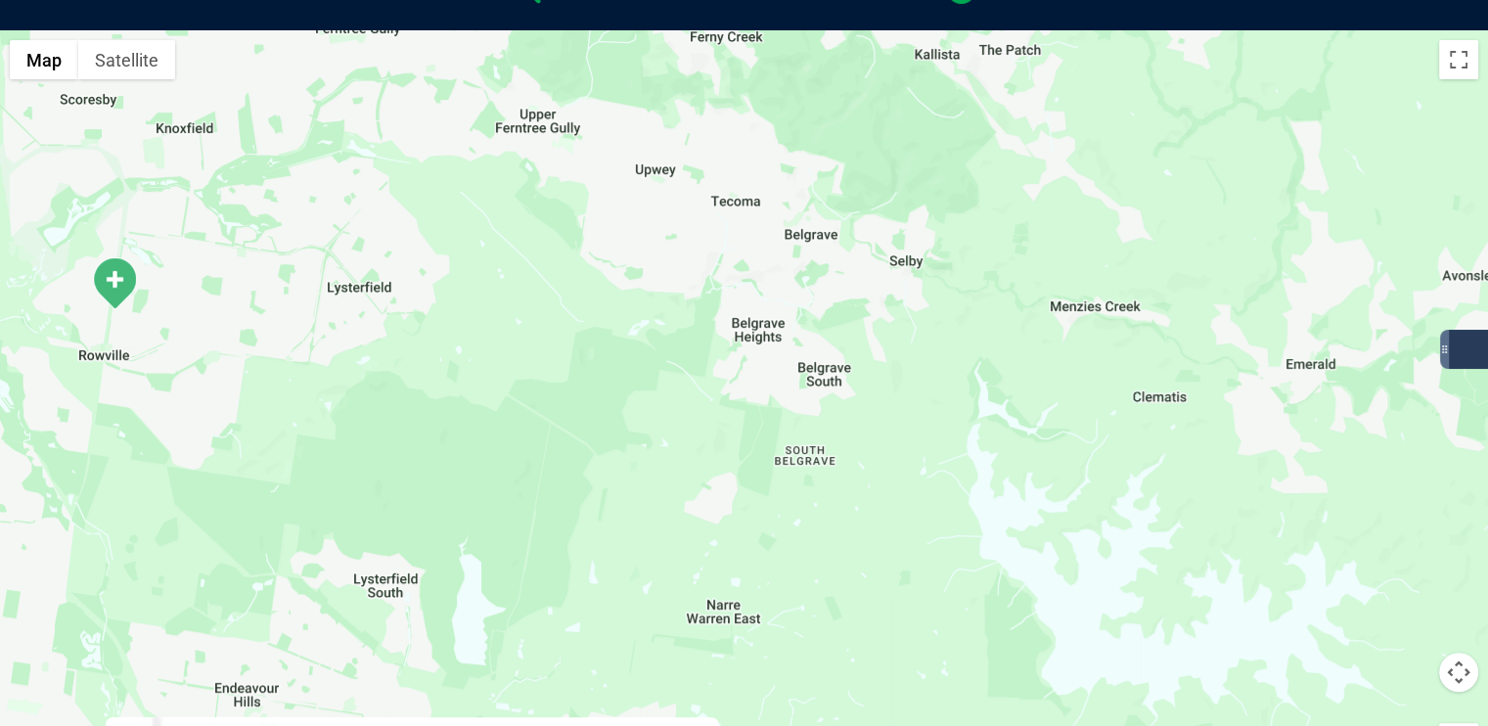
drag, startPoint x: 814, startPoint y: 561, endPoint x: 1058, endPoint y: 262, distance: 386.5
click at [1058, 262] on div "To navigate, press the arrow keys." at bounding box center [744, 407] width 1488 height 755
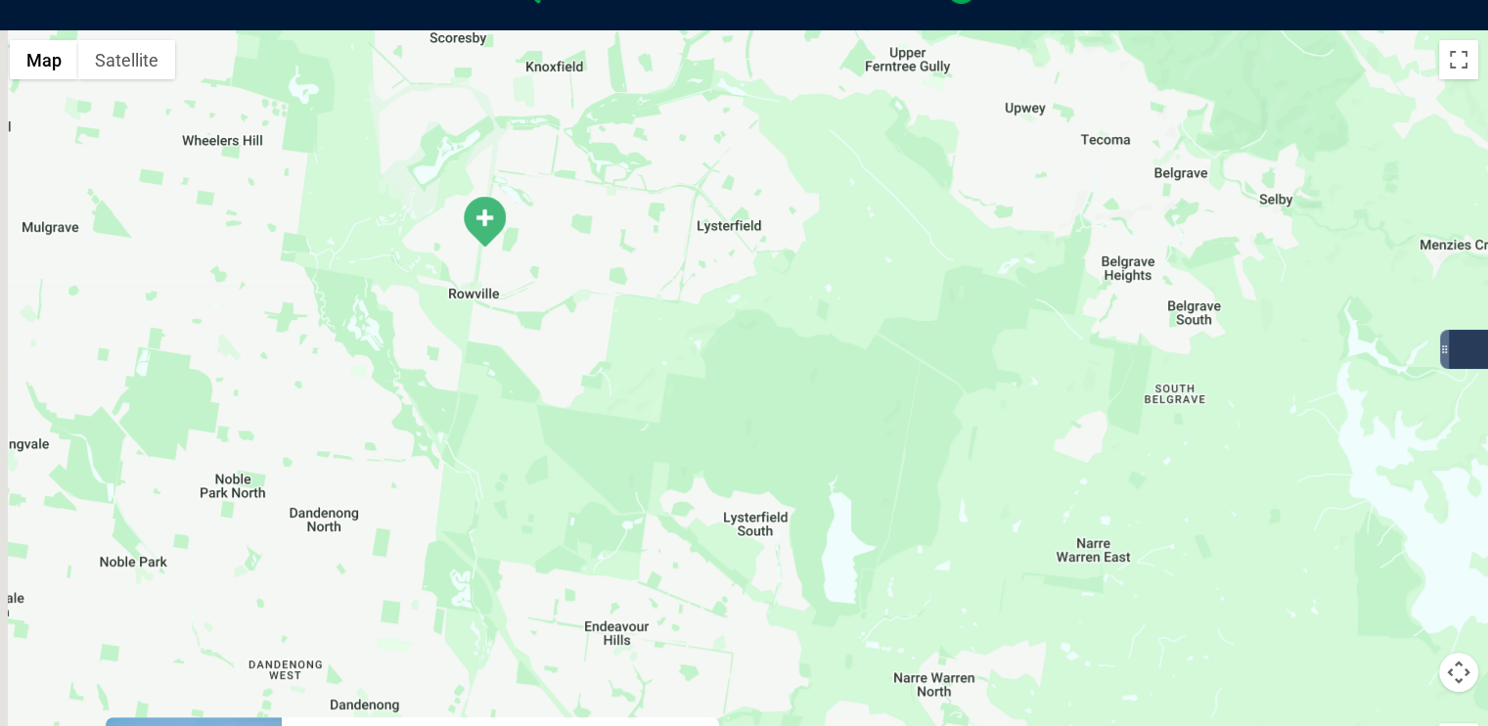
drag, startPoint x: 695, startPoint y: 357, endPoint x: 883, endPoint y: 400, distance: 192.7
click at [904, 278] on div "To navigate, press the arrow keys." at bounding box center [744, 407] width 1488 height 755
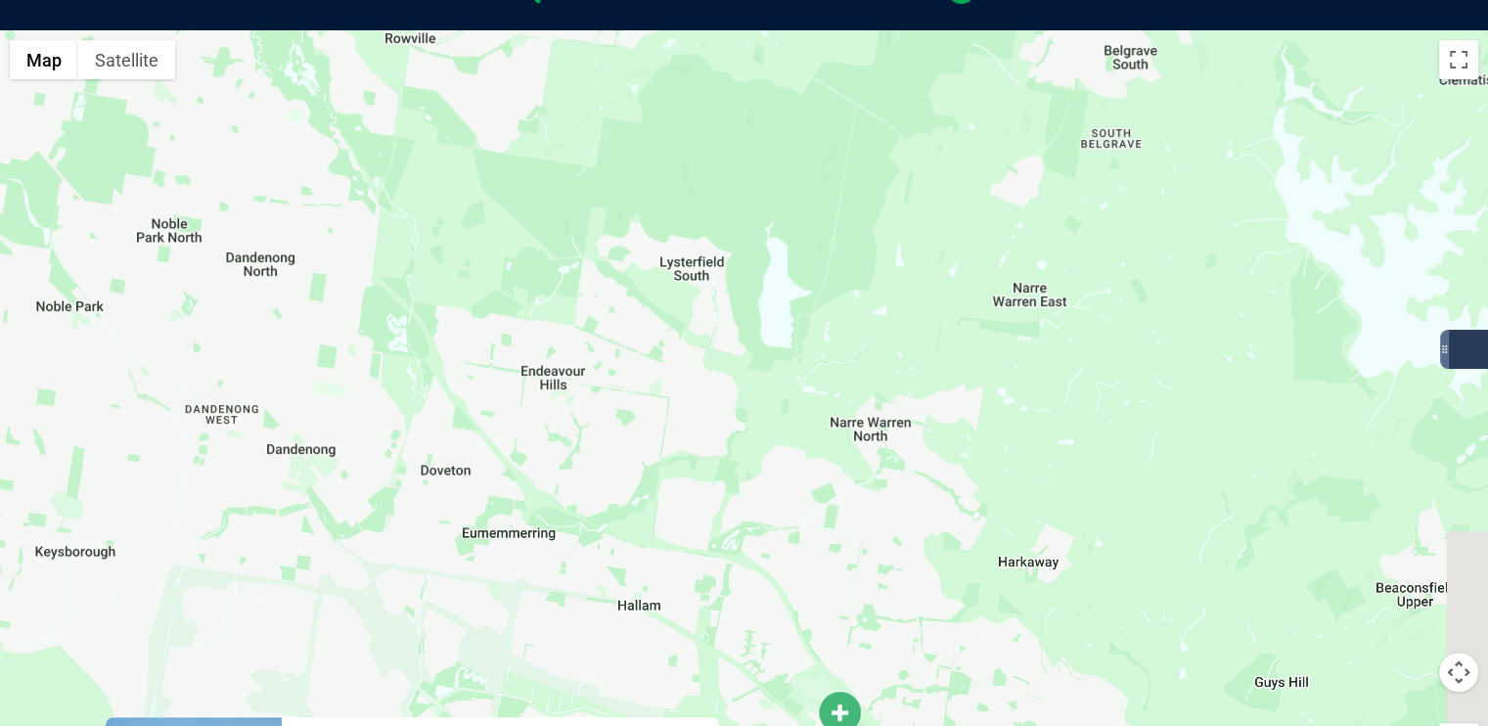
drag, startPoint x: 947, startPoint y: 382, endPoint x: 901, endPoint y: 210, distance: 178.2
click at [901, 210] on div "To navigate, press the arrow keys." at bounding box center [744, 407] width 1488 height 755
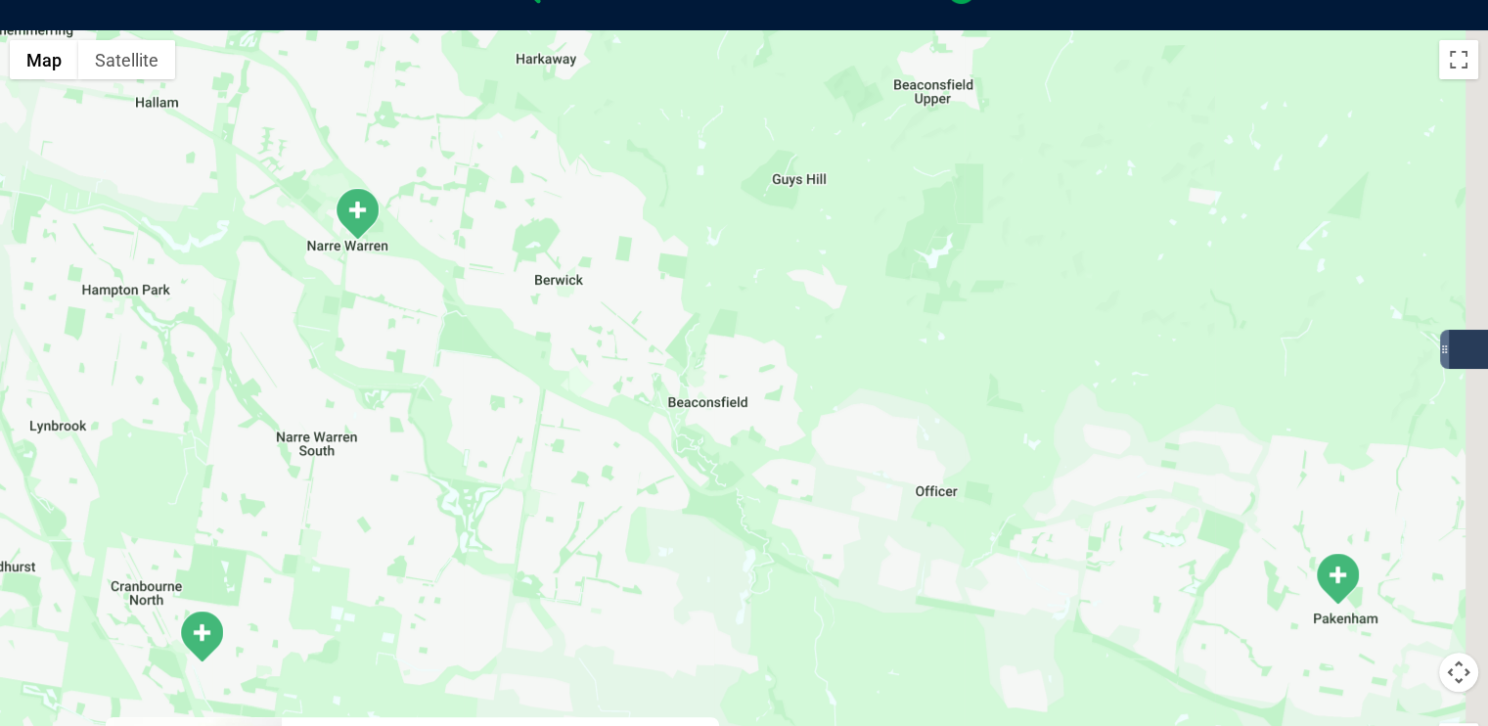
drag, startPoint x: 1011, startPoint y: 511, endPoint x: 578, endPoint y: 227, distance: 517.9
click at [578, 226] on div "To navigate, press the arrow keys." at bounding box center [744, 407] width 1488 height 755
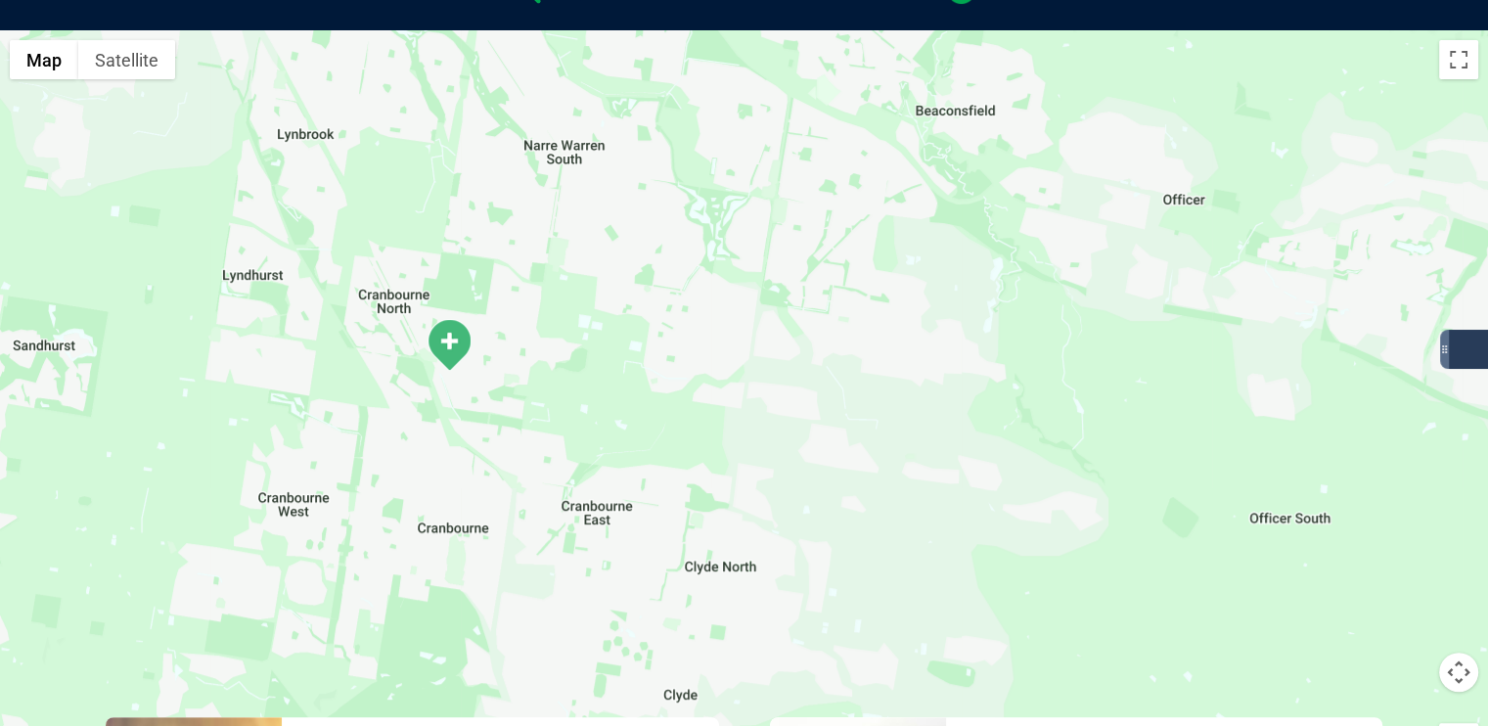
drag, startPoint x: 854, startPoint y: 435, endPoint x: 1136, endPoint y: 134, distance: 412.5
click at [1136, 134] on div "To navigate, press the arrow keys." at bounding box center [744, 407] width 1488 height 755
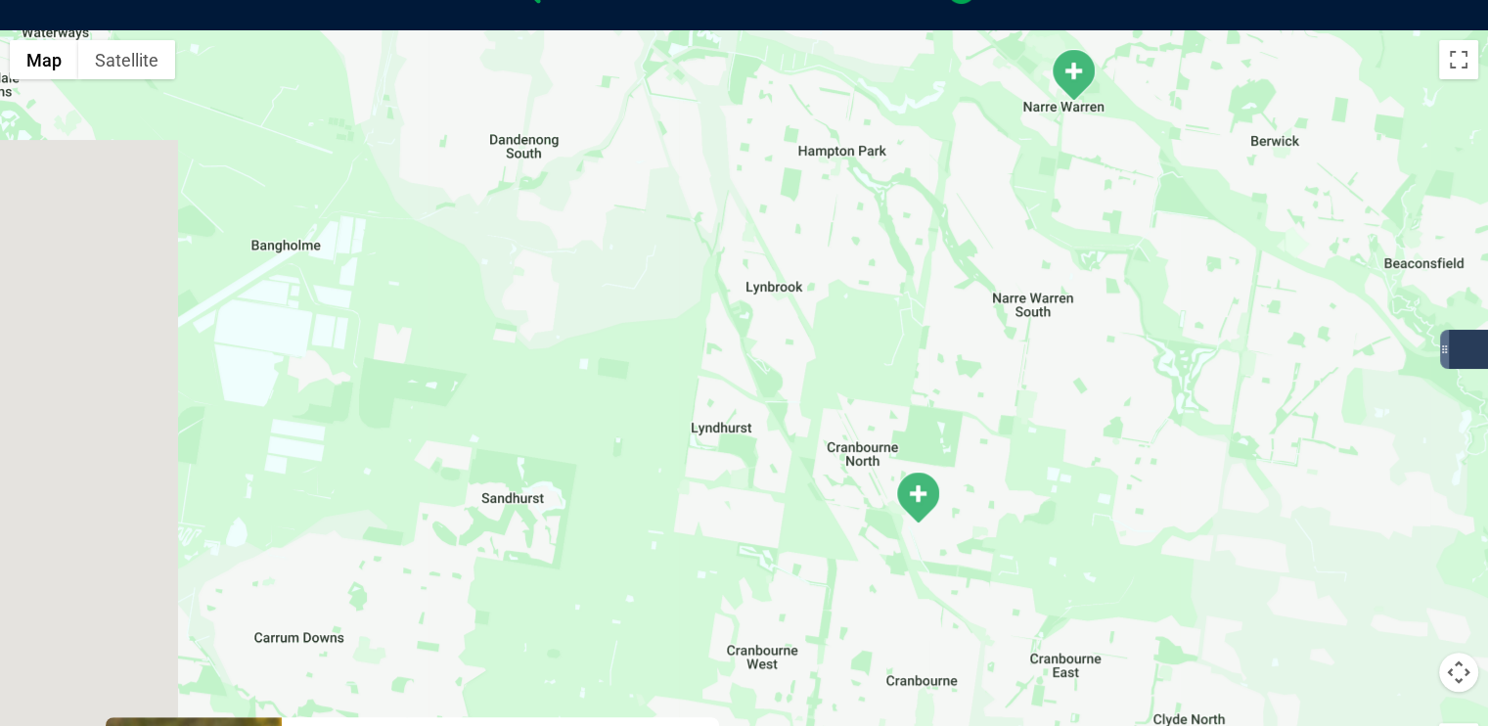
drag, startPoint x: 757, startPoint y: 277, endPoint x: 1225, endPoint y: 433, distance: 493.1
click at [1225, 433] on div "To navigate, press the arrow keys." at bounding box center [744, 407] width 1488 height 755
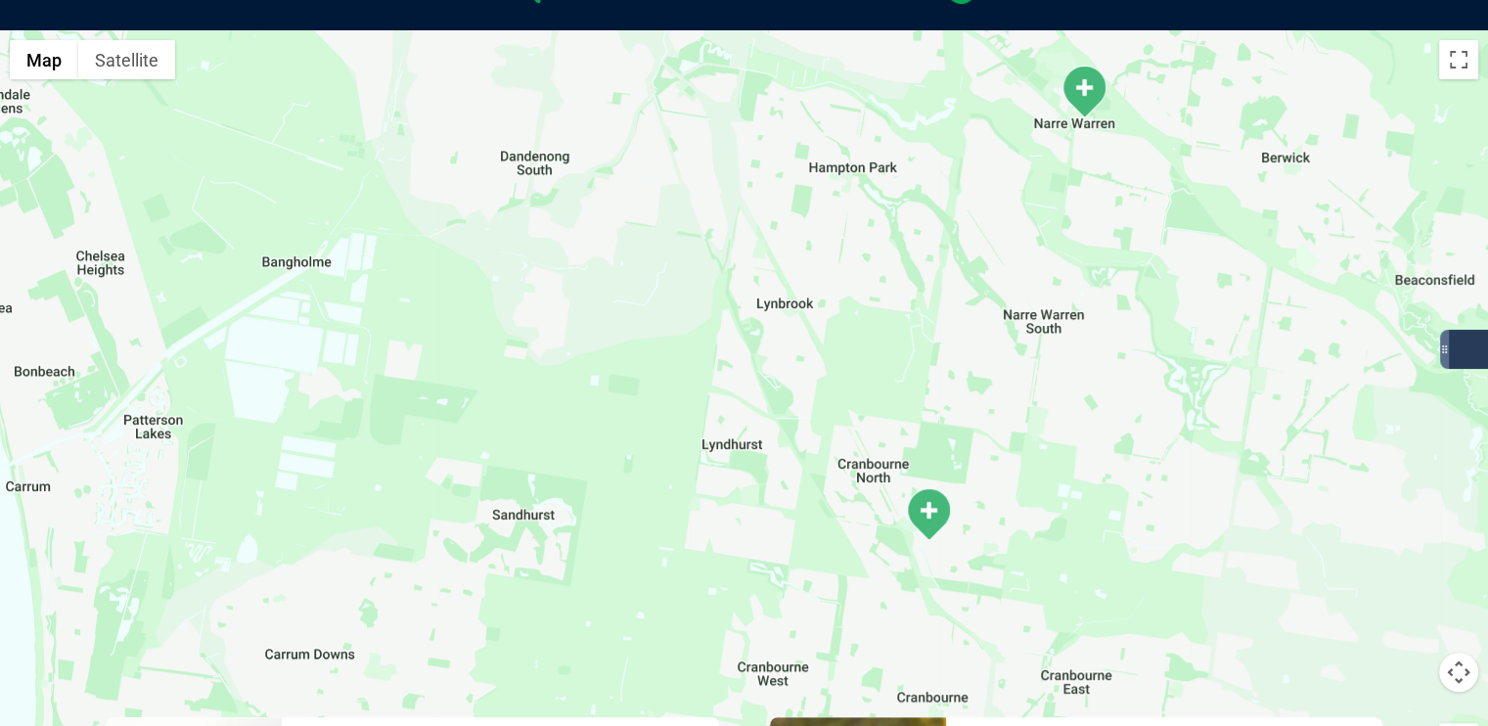
drag, startPoint x: 1206, startPoint y: 281, endPoint x: 1319, endPoint y: 349, distance: 131.7
click at [1322, 397] on div "To navigate, press the arrow keys." at bounding box center [744, 407] width 1488 height 755
